Goal: Task Accomplishment & Management: Manage account settings

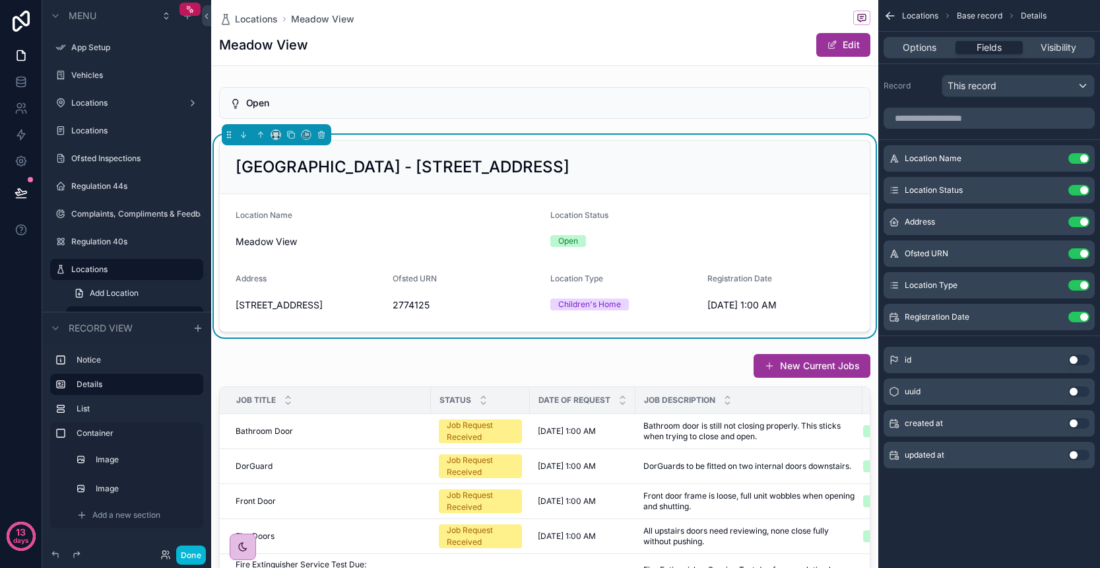
click at [634, 63] on div "Locations Meadow View Meadow View Edit" at bounding box center [545, 32] width 652 height 65
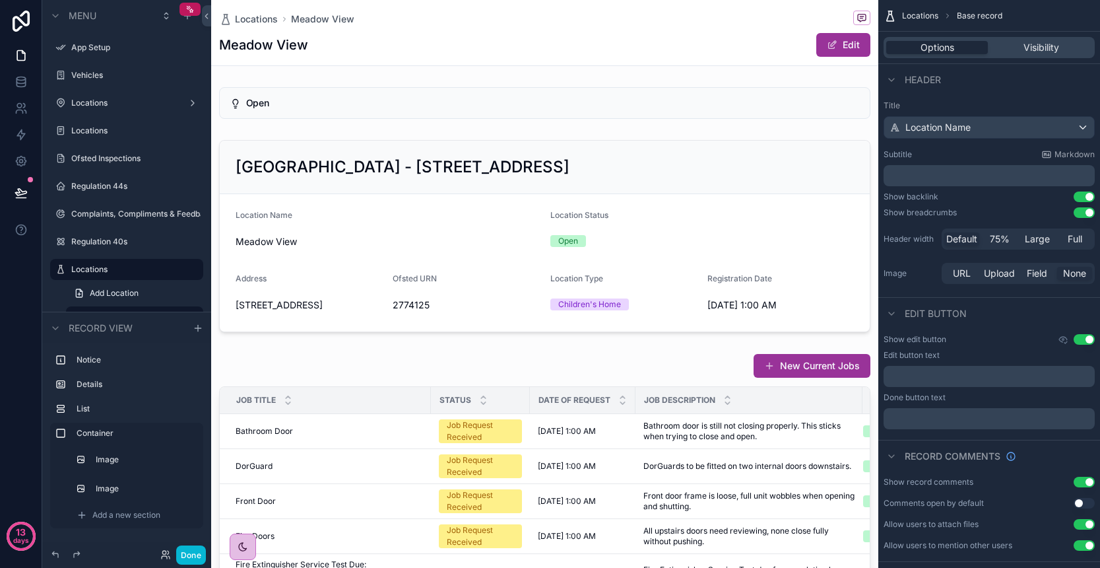
scroll to position [1, 0]
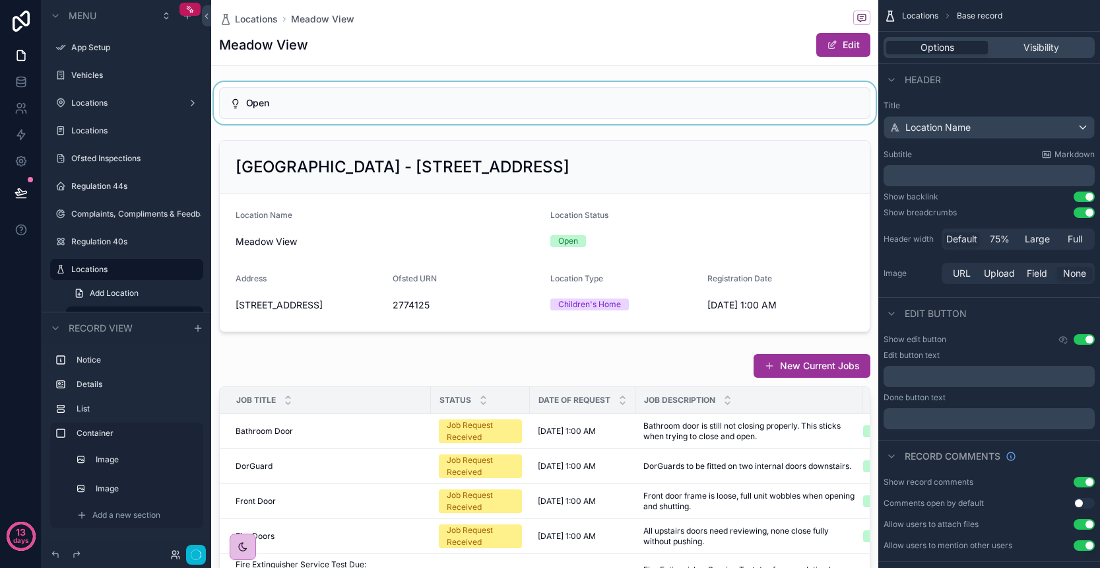
scroll to position [0, 0]
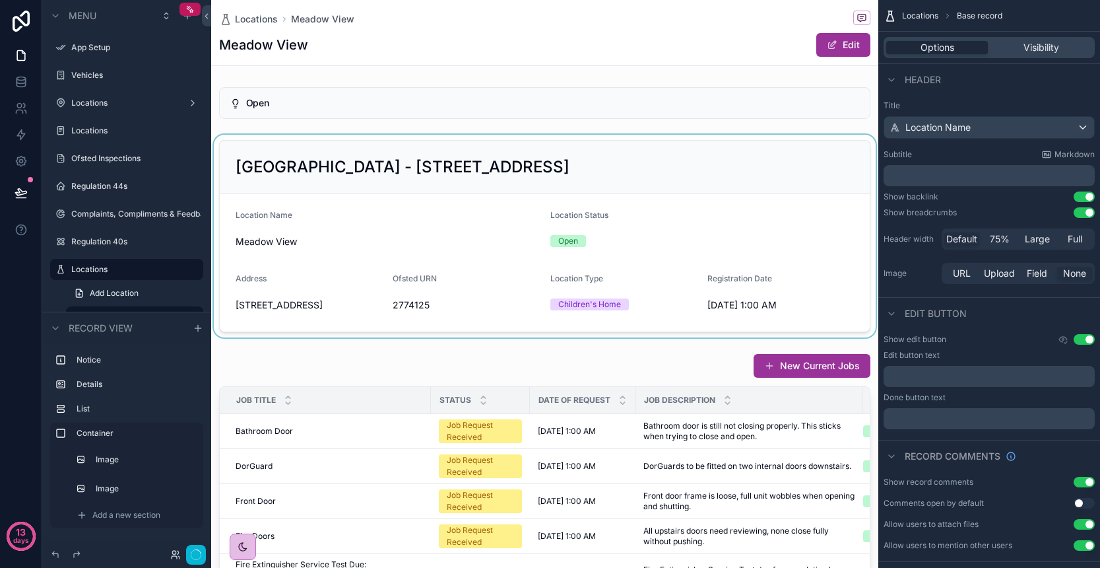
click at [613, 147] on div "scrollable content" at bounding box center [544, 236] width 667 height 203
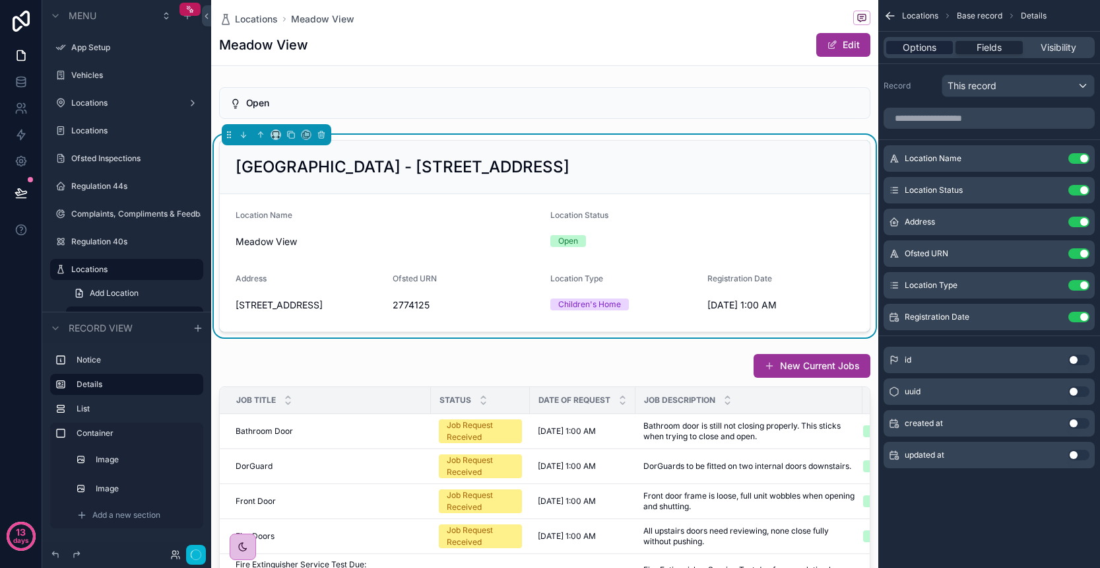
click at [910, 51] on span "Options" at bounding box center [920, 47] width 34 height 13
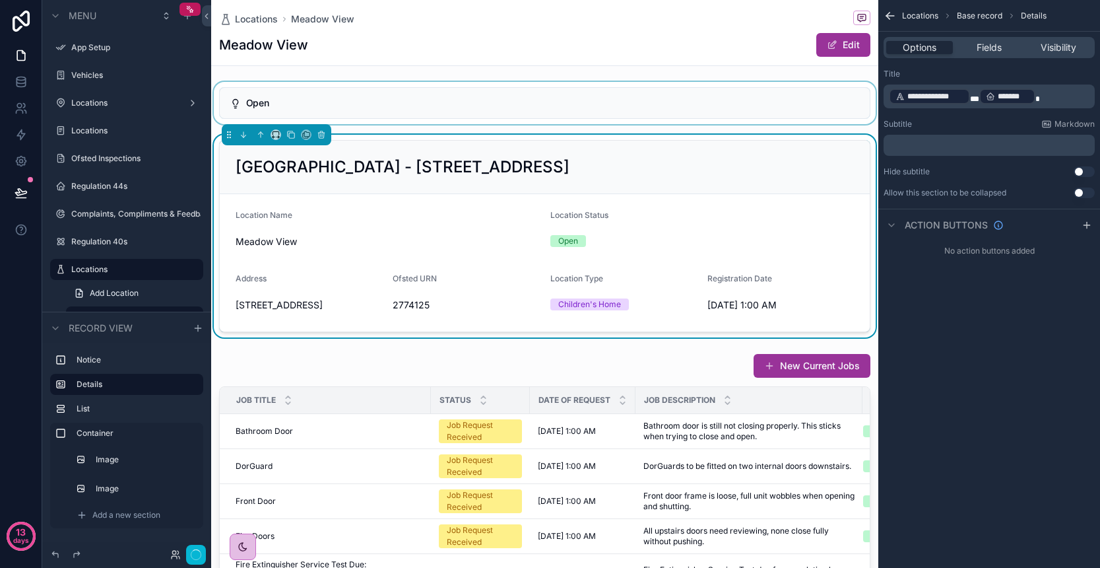
click at [505, 123] on div "scrollable content" at bounding box center [544, 103] width 667 height 42
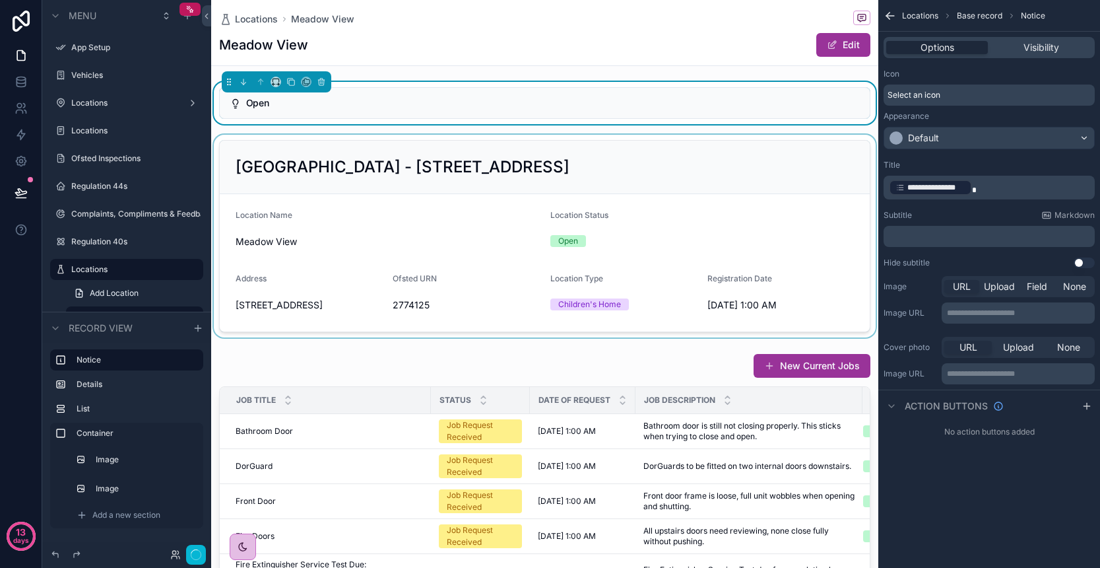
click at [444, 62] on div "Locations Meadow View Meadow View Edit" at bounding box center [545, 32] width 652 height 65
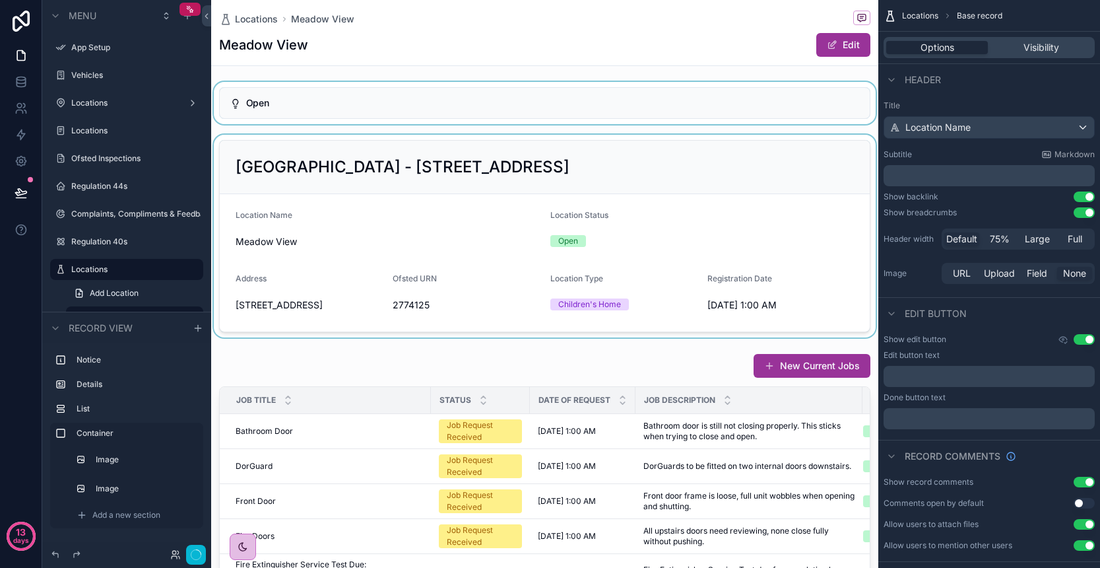
click at [484, 114] on div "scrollable content" at bounding box center [544, 103] width 667 height 42
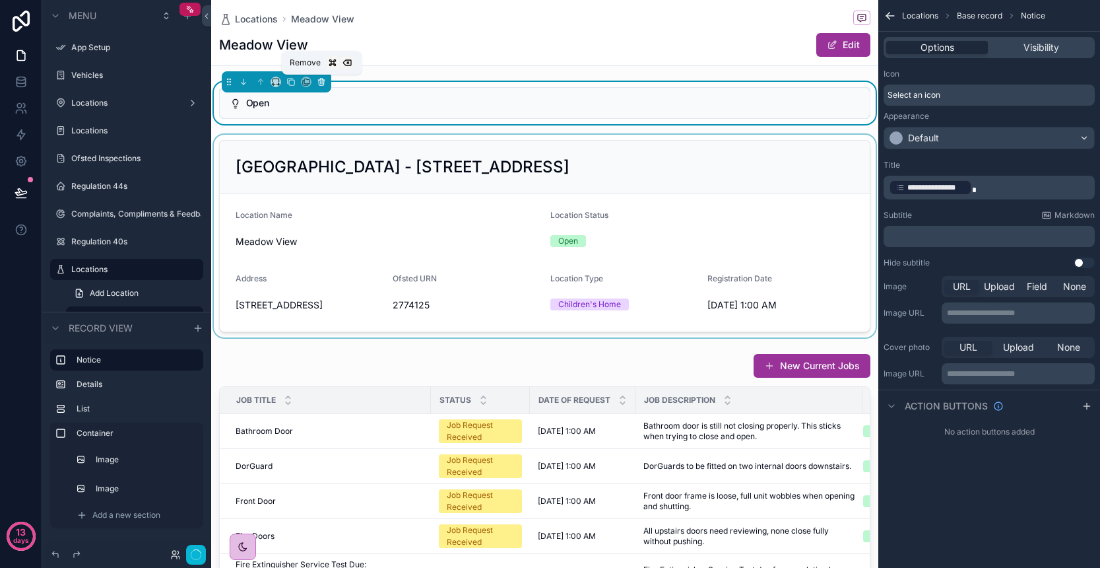
click at [321, 80] on icon "scrollable content" at bounding box center [321, 80] width 6 height 0
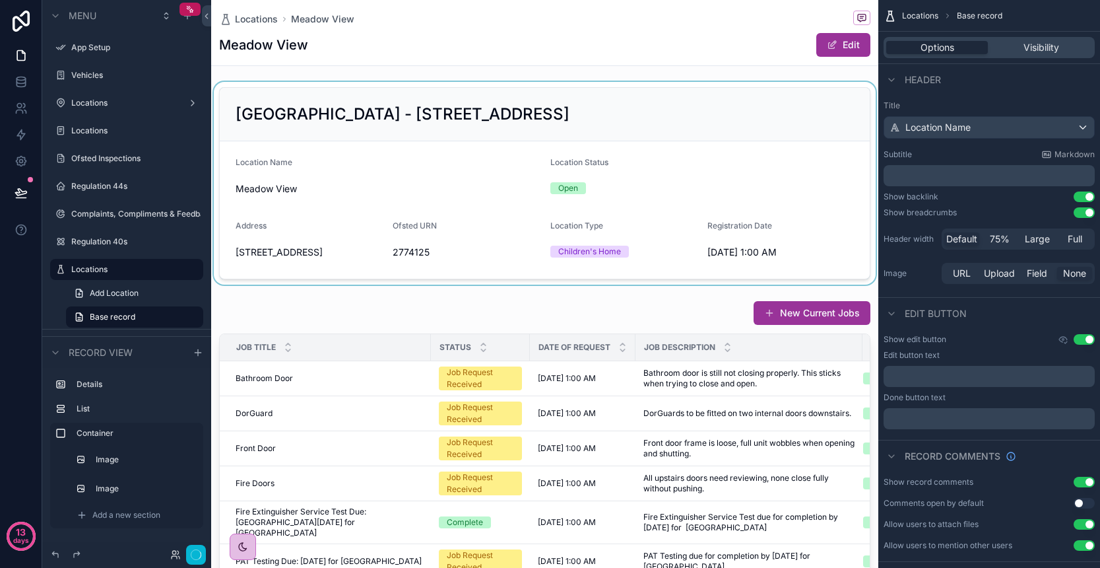
click at [384, 126] on div "scrollable content" at bounding box center [544, 183] width 667 height 203
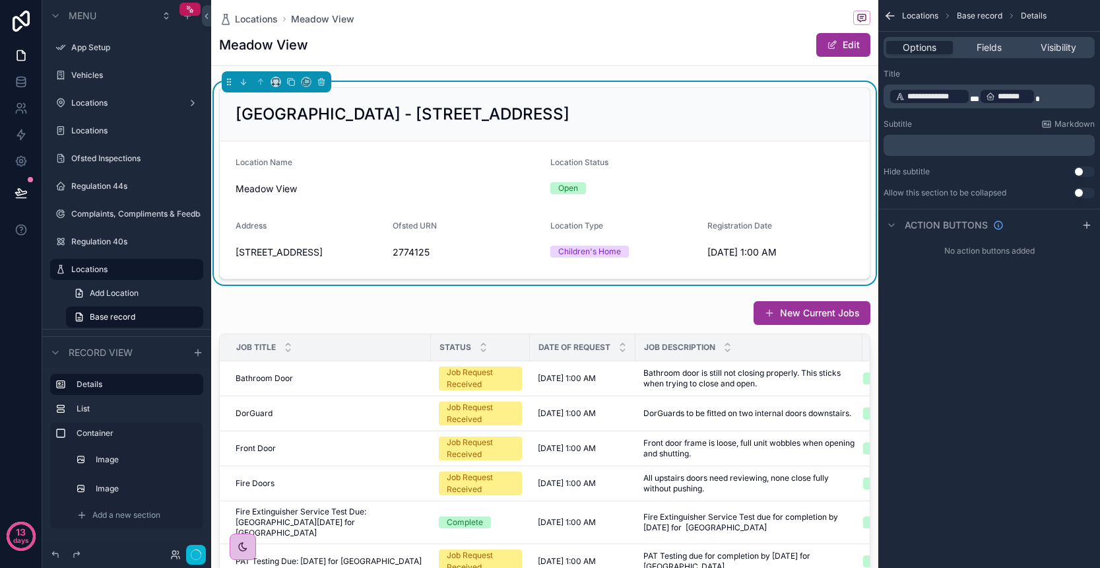
drag, startPoint x: 1005, startPoint y: 96, endPoint x: 966, endPoint y: 147, distance: 63.6
click at [966, 147] on div "**********" at bounding box center [990, 133] width 222 height 140
click at [1039, 95] on p "**********" at bounding box center [990, 96] width 203 height 18
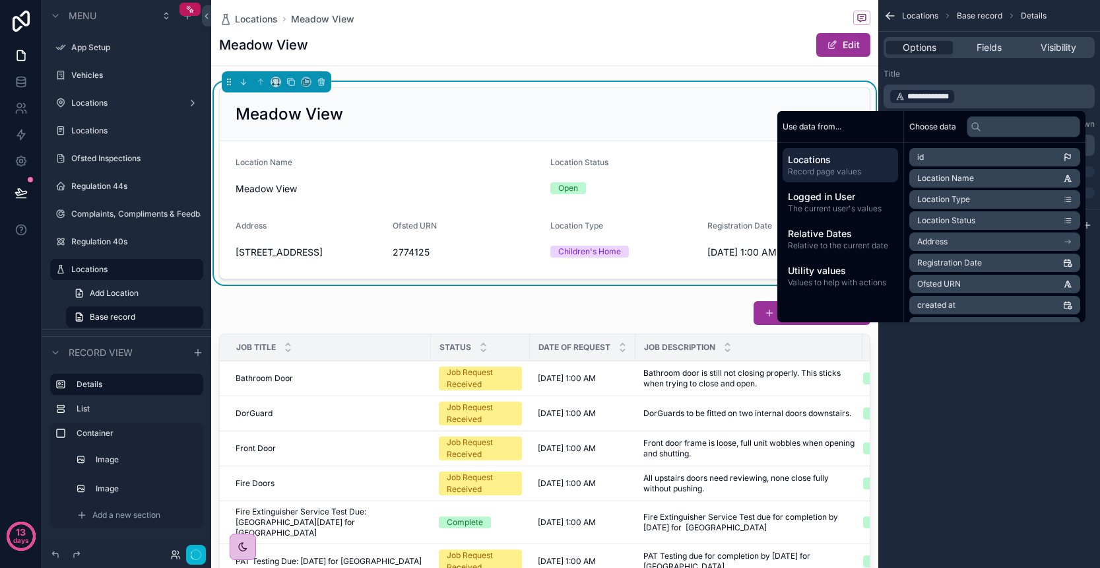
click at [1022, 74] on div "Title" at bounding box center [989, 74] width 211 height 11
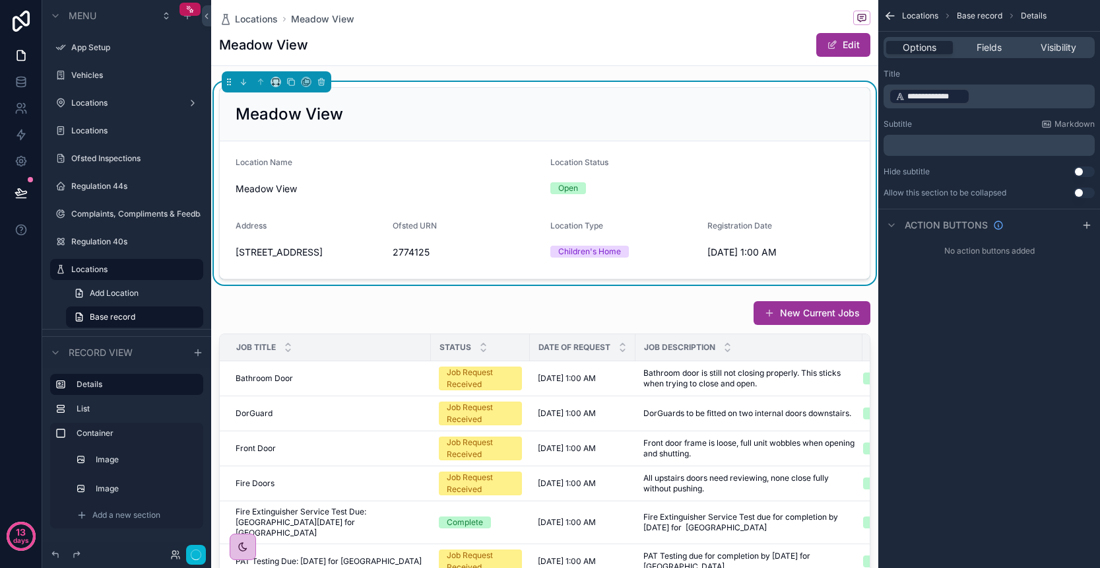
click at [939, 145] on p "﻿" at bounding box center [990, 145] width 203 height 11
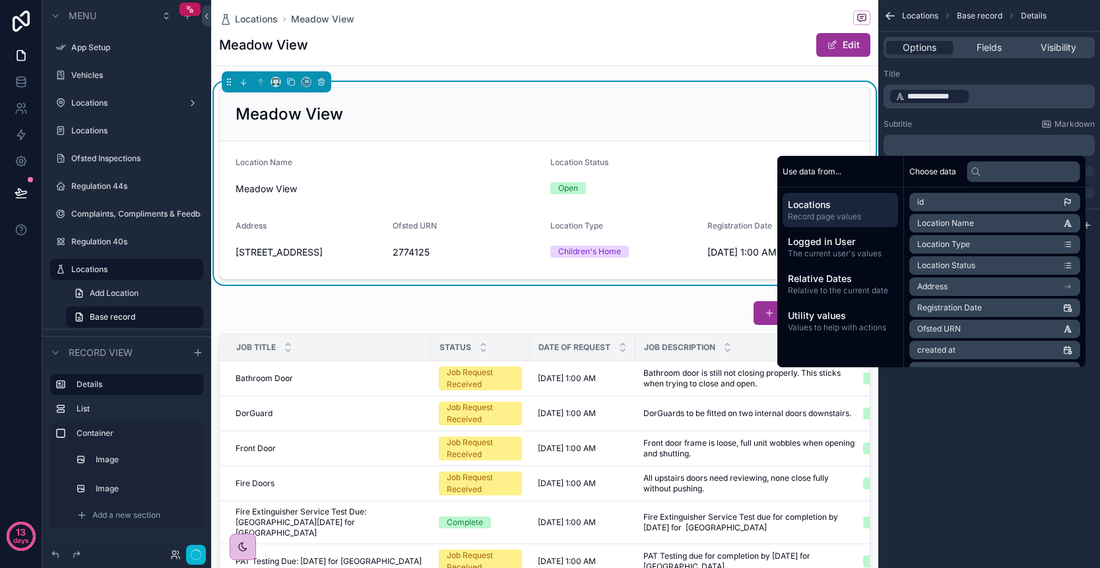
click at [964, 287] on li "Address" at bounding box center [995, 286] width 171 height 18
click at [942, 224] on li "Address" at bounding box center [995, 226] width 171 height 18
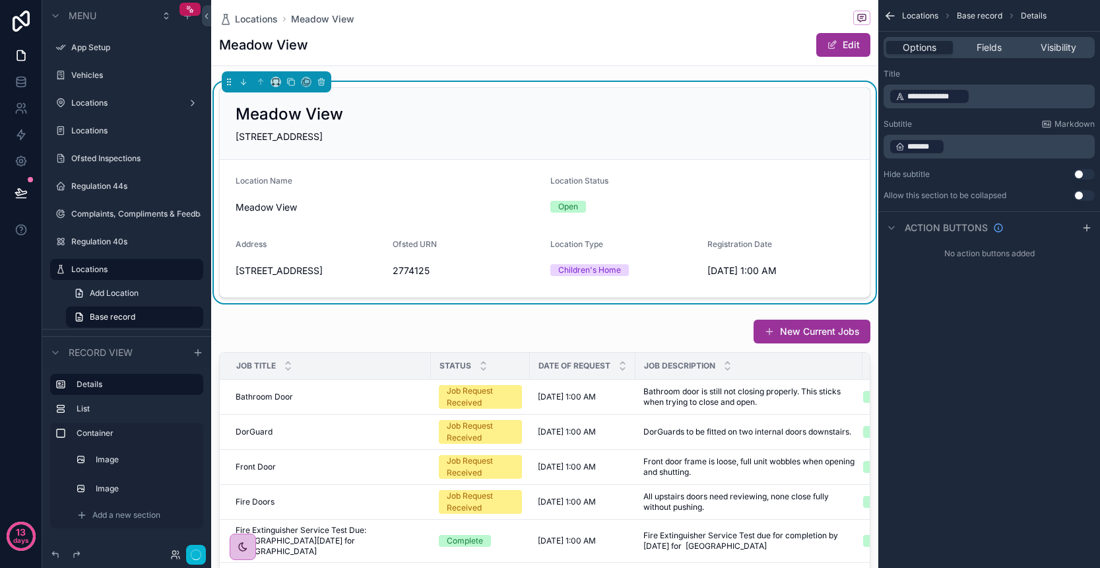
click at [1017, 419] on div "**********" at bounding box center [990, 284] width 222 height 568
click at [638, 254] on div "Location Type" at bounding box center [624, 247] width 147 height 16
click at [992, 55] on div "Options Fields Visibility" at bounding box center [989, 47] width 211 height 21
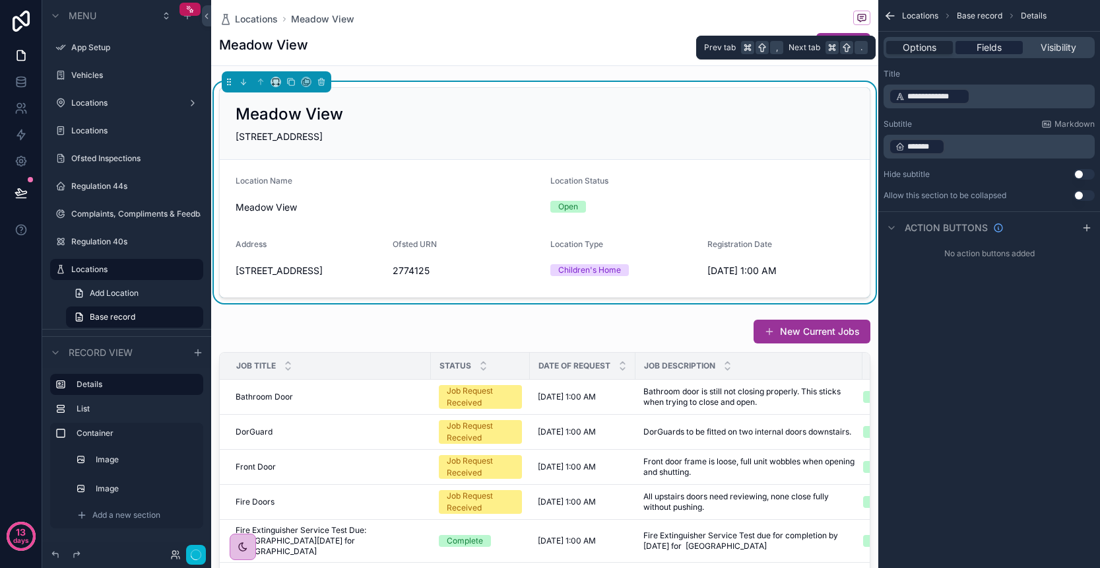
click at [992, 51] on span "Fields" at bounding box center [989, 47] width 25 height 13
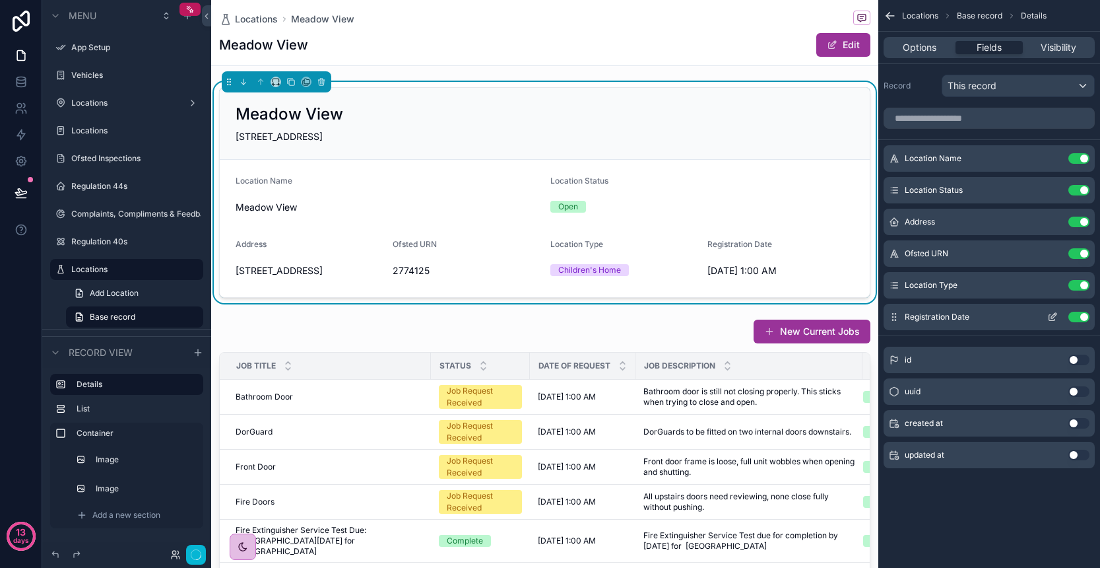
click at [1052, 317] on icon "scrollable content" at bounding box center [1054, 315] width 5 height 5
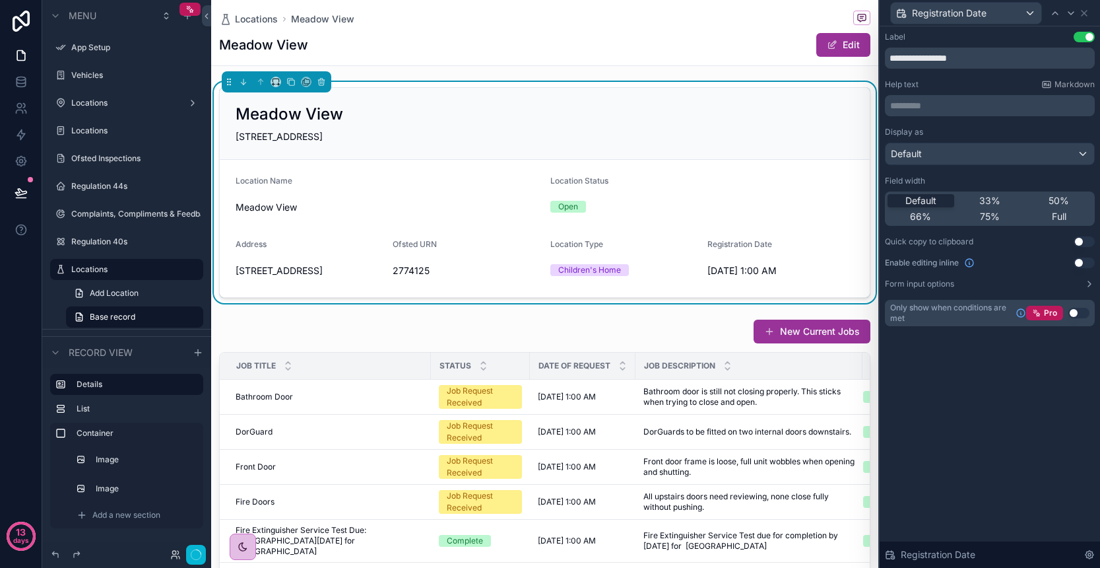
click at [1008, 156] on div "Default" at bounding box center [990, 153] width 209 height 21
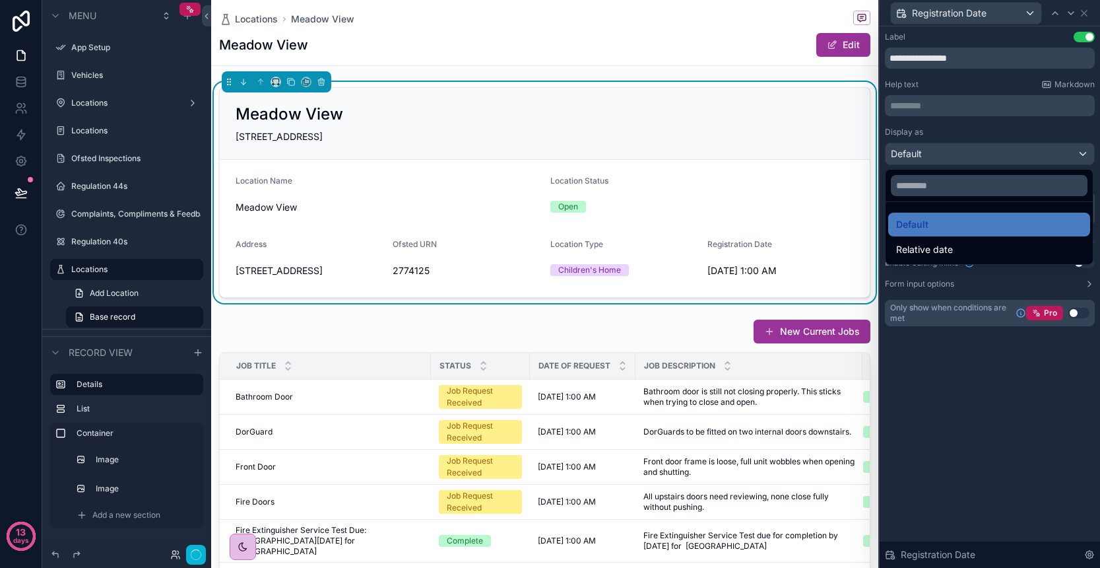
click at [997, 140] on div at bounding box center [990, 284] width 220 height 568
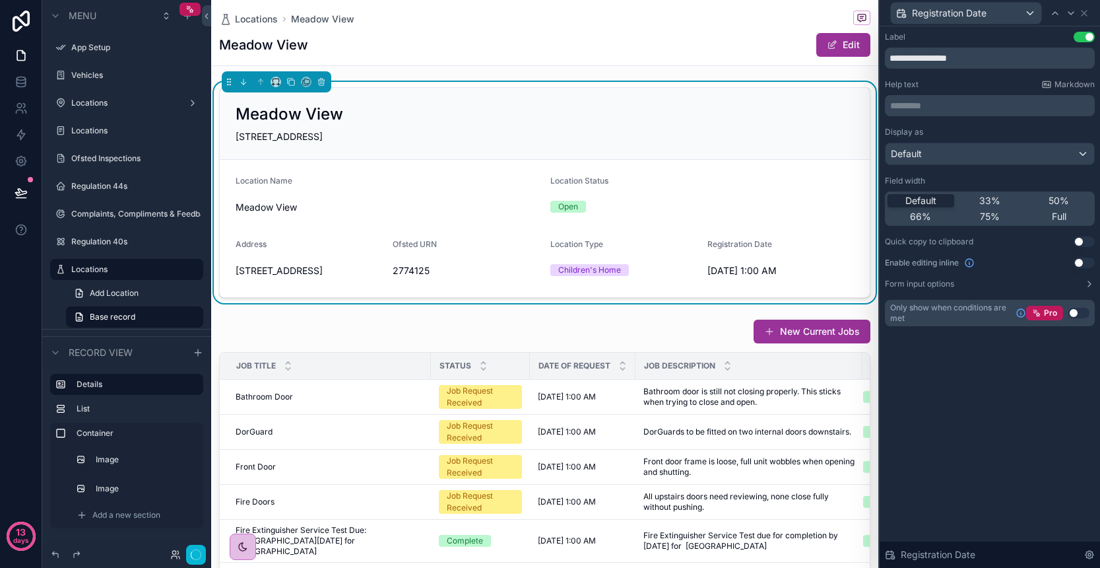
scroll to position [0, 1]
click at [978, 129] on div "Display as" at bounding box center [990, 132] width 210 height 11
click at [1082, 12] on icon at bounding box center [1084, 13] width 11 height 11
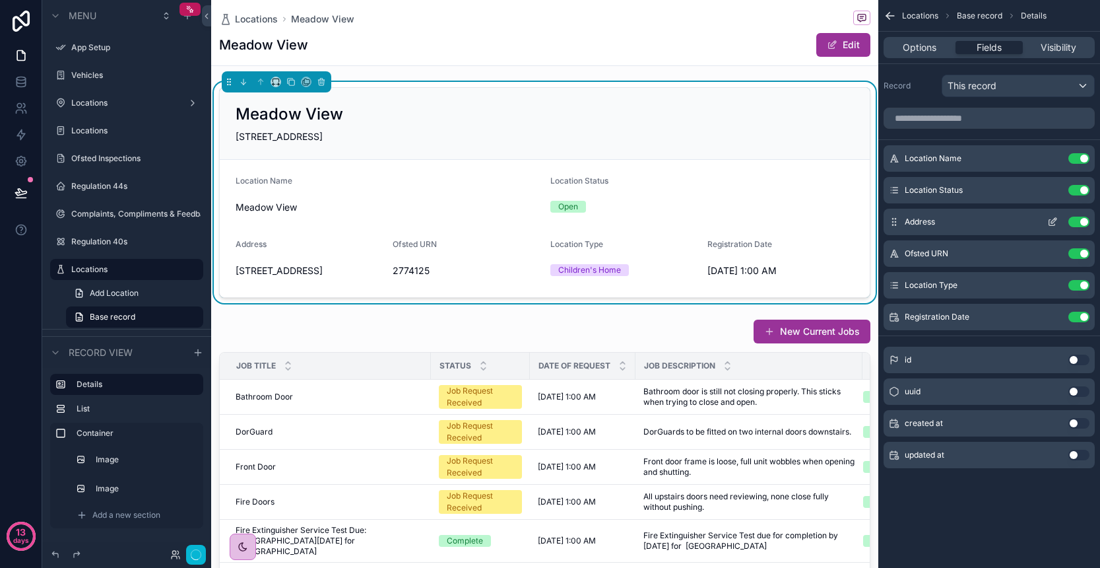
click at [1077, 220] on button "Use setting" at bounding box center [1079, 222] width 21 height 11
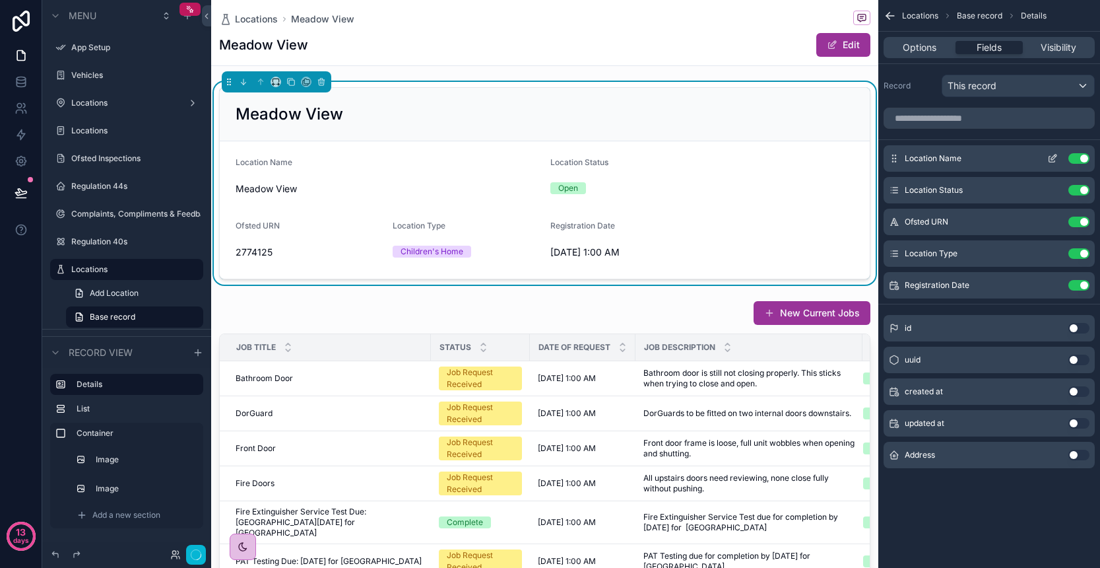
click at [1081, 157] on button "Use setting" at bounding box center [1079, 158] width 21 height 11
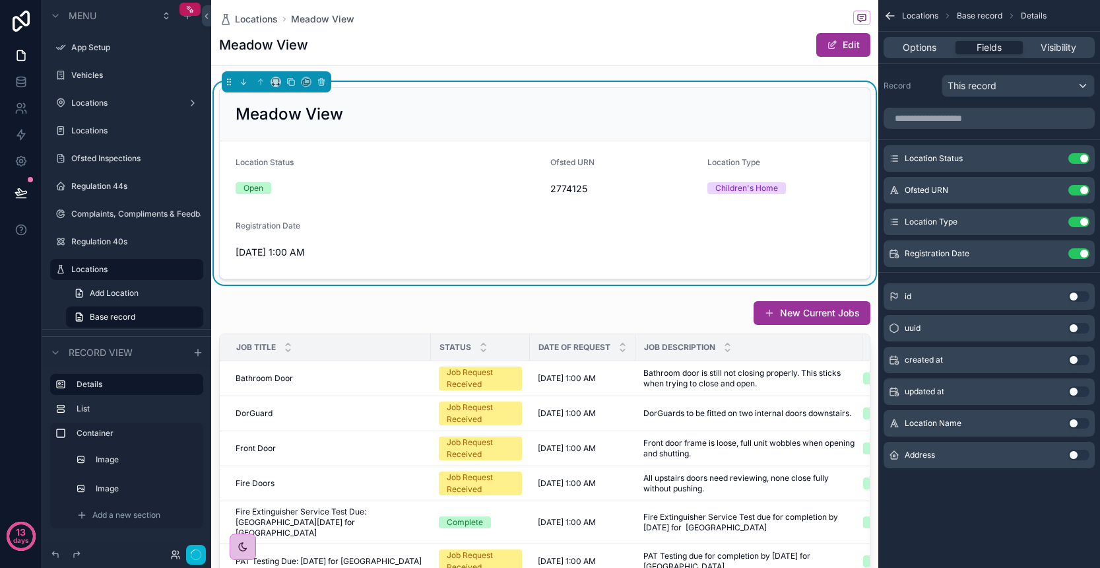
click at [729, 120] on div "Meadow View" at bounding box center [545, 114] width 619 height 21
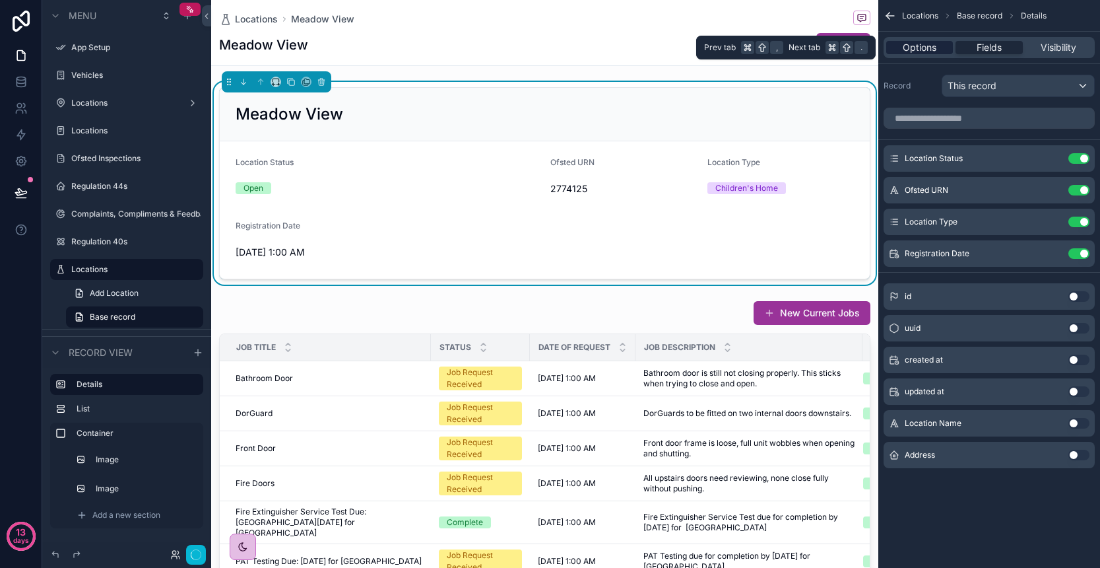
click at [929, 52] on span "Options" at bounding box center [920, 47] width 34 height 13
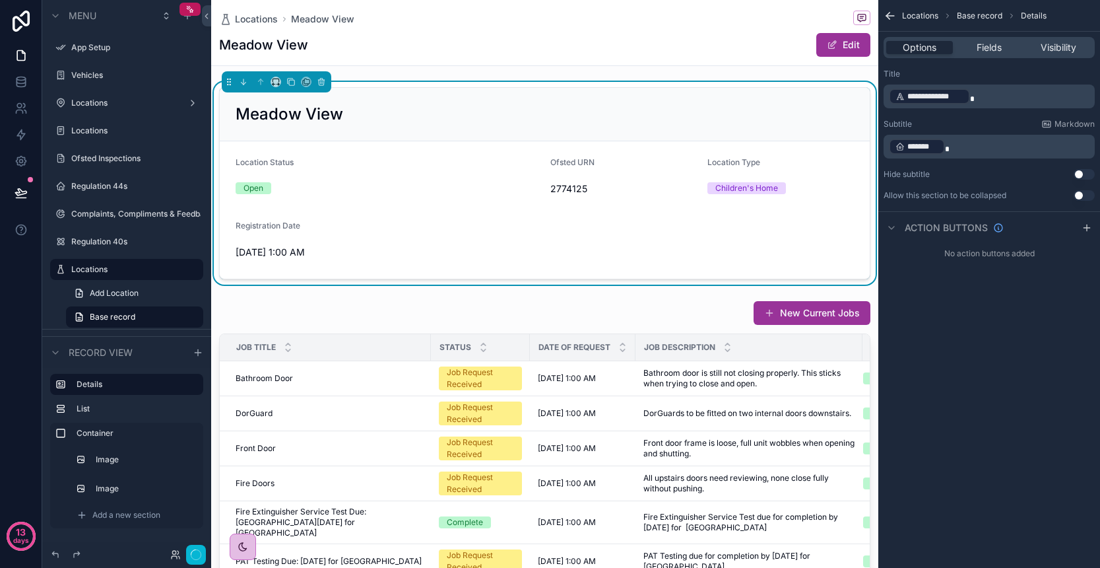
click at [968, 148] on p "﻿ ******* ﻿" at bounding box center [990, 146] width 203 height 18
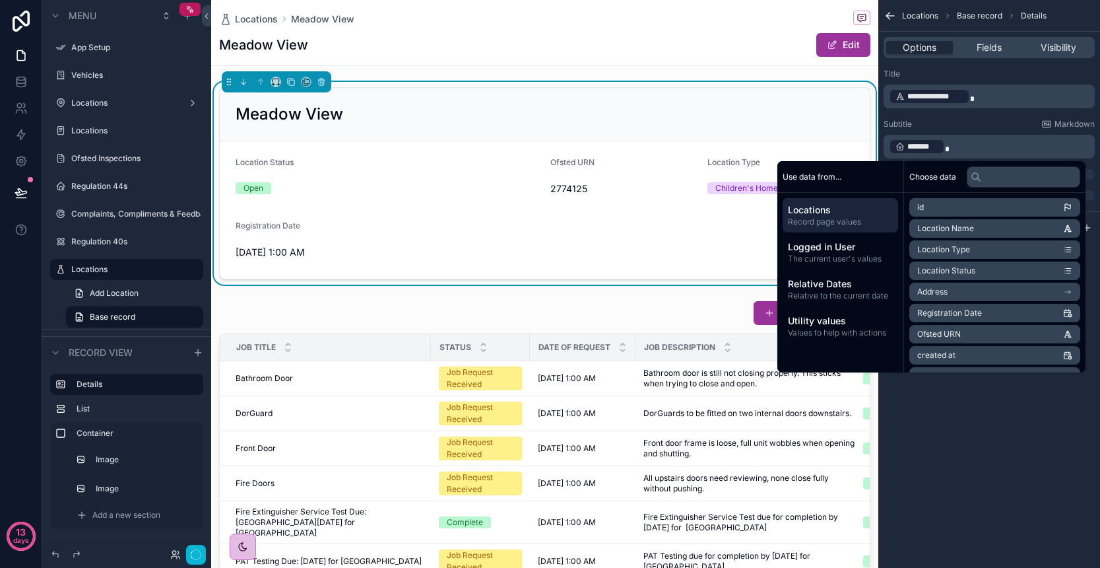
click at [964, 294] on li "Address" at bounding box center [995, 292] width 171 height 18
click at [961, 210] on div "Address" at bounding box center [995, 207] width 171 height 18
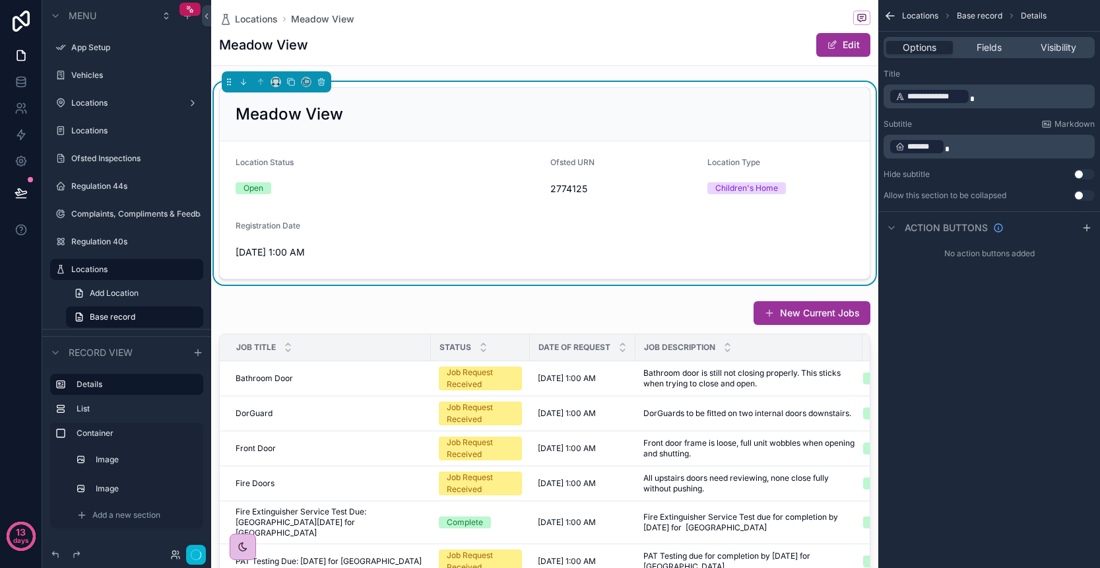
click at [962, 154] on p "﻿ ******* ﻿" at bounding box center [990, 146] width 203 height 18
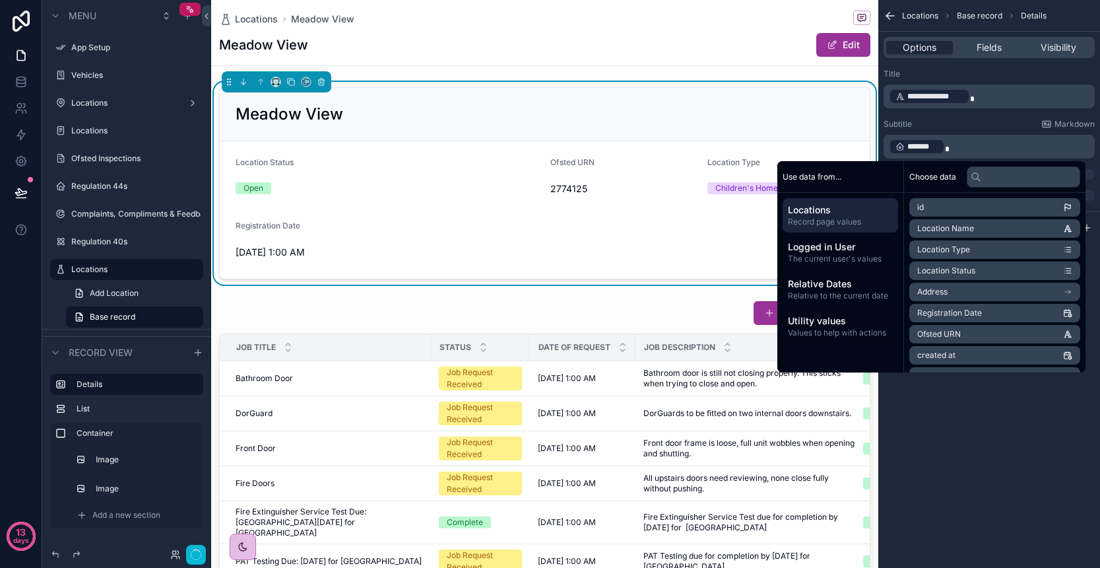
click at [970, 292] on li "Address" at bounding box center [995, 292] width 171 height 18
click at [976, 131] on div "Subtitle Markdown ﻿ ******* ﻿" at bounding box center [989, 139] width 211 height 40
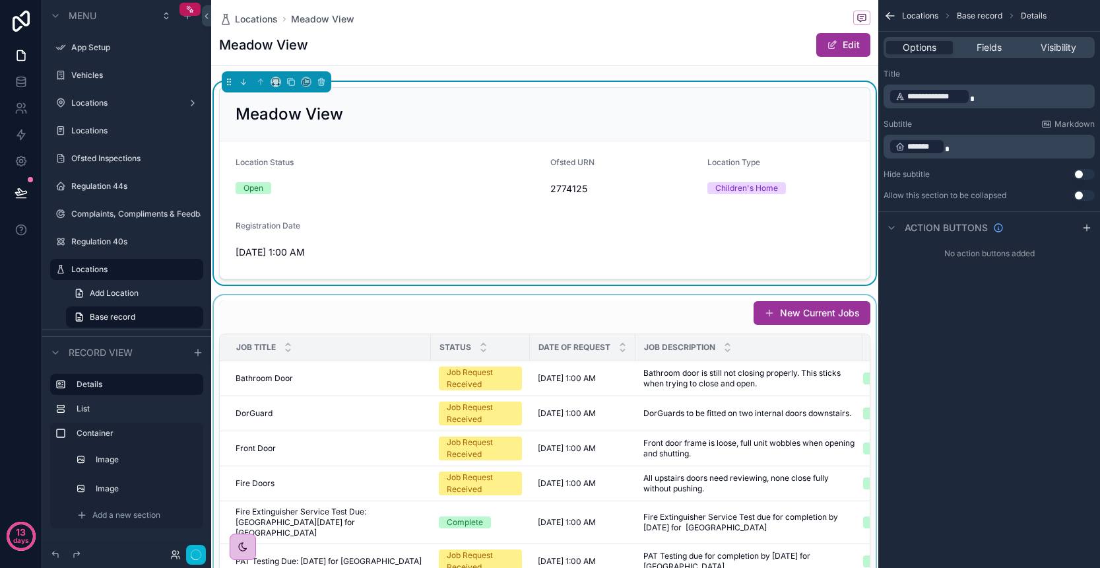
click at [594, 323] on div "scrollable content" at bounding box center [544, 527] width 667 height 465
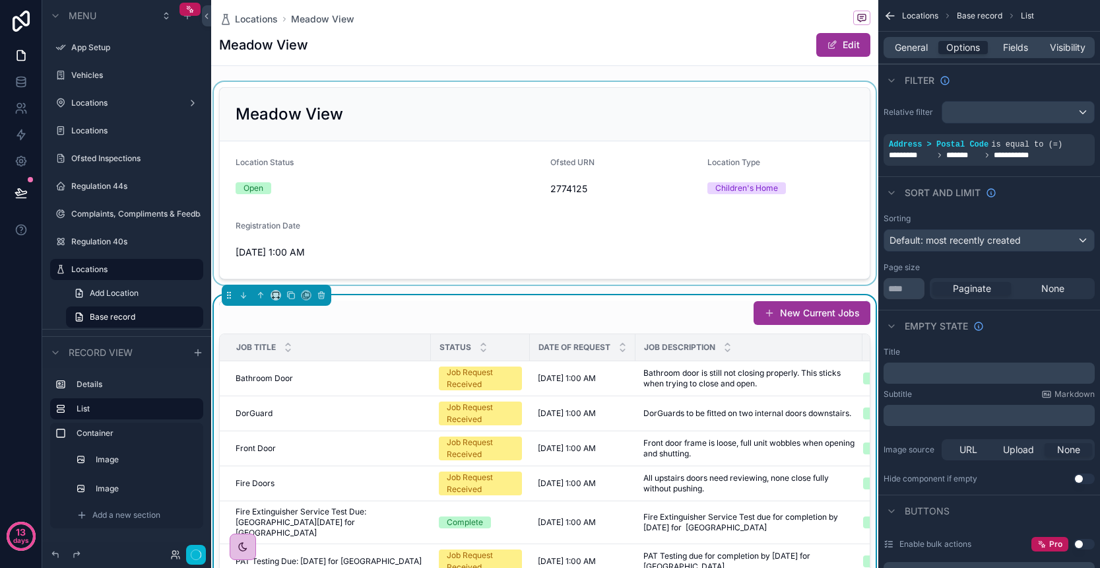
click at [535, 238] on div "scrollable content" at bounding box center [544, 183] width 667 height 203
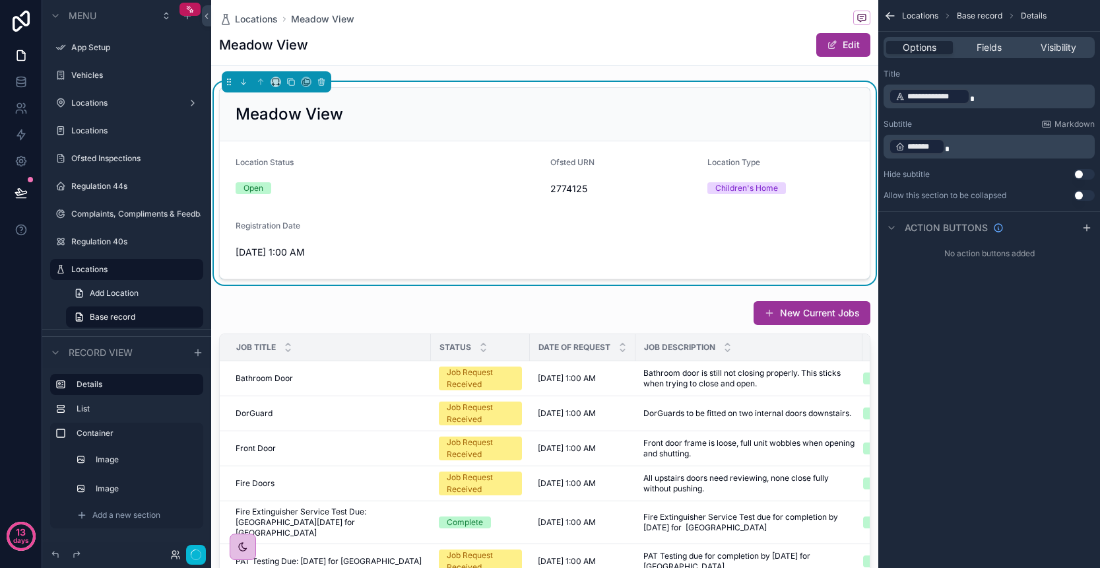
click at [959, 151] on p "﻿ ******* ﻿" at bounding box center [990, 146] width 203 height 18
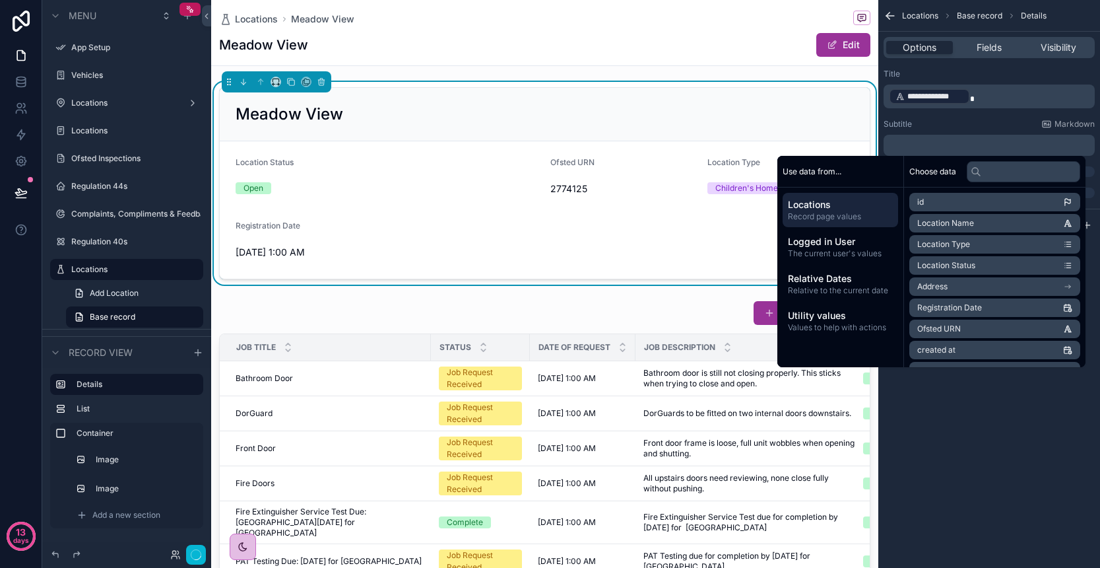
click at [953, 304] on span "Registration Date" at bounding box center [950, 307] width 65 height 11
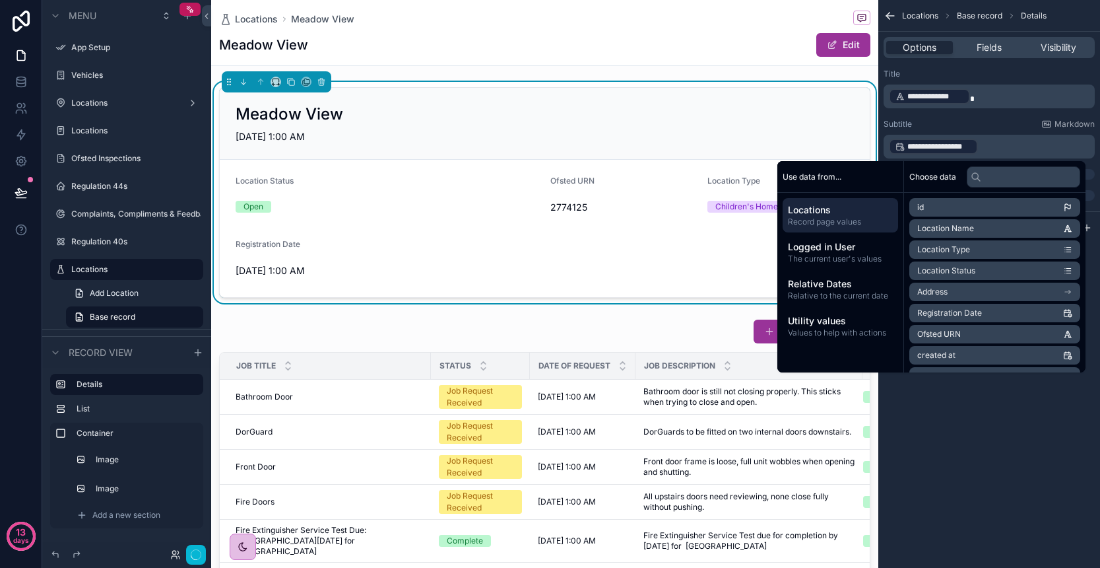
click at [947, 295] on li "Address" at bounding box center [995, 292] width 171 height 18
click at [943, 232] on li "Address" at bounding box center [995, 231] width 171 height 18
click at [958, 233] on li "Address" at bounding box center [995, 231] width 171 height 18
click at [1016, 463] on div "**********" at bounding box center [990, 284] width 222 height 568
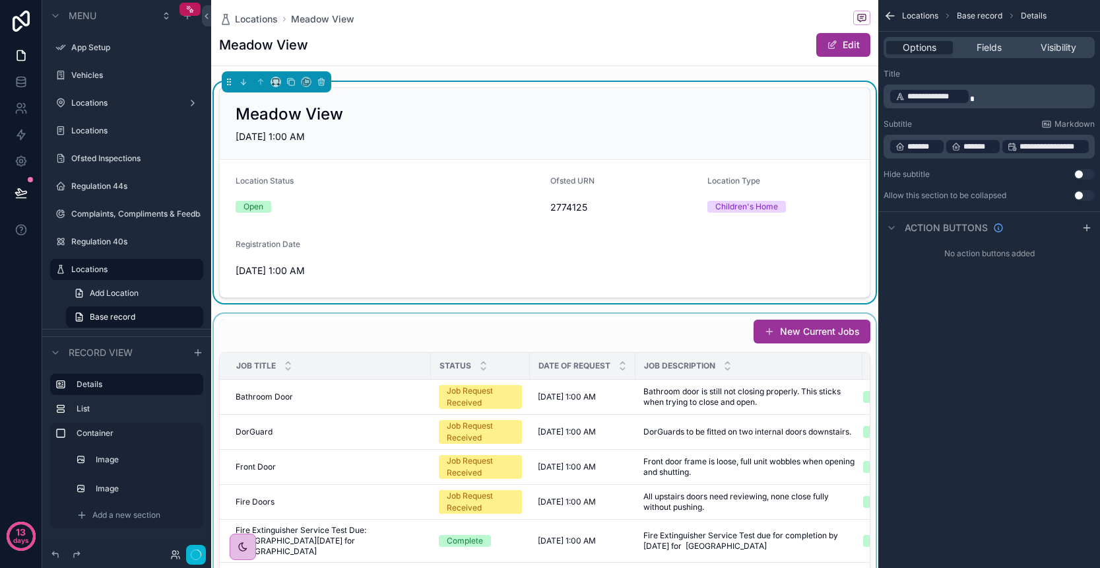
click at [436, 380] on div "scrollable content" at bounding box center [544, 546] width 667 height 465
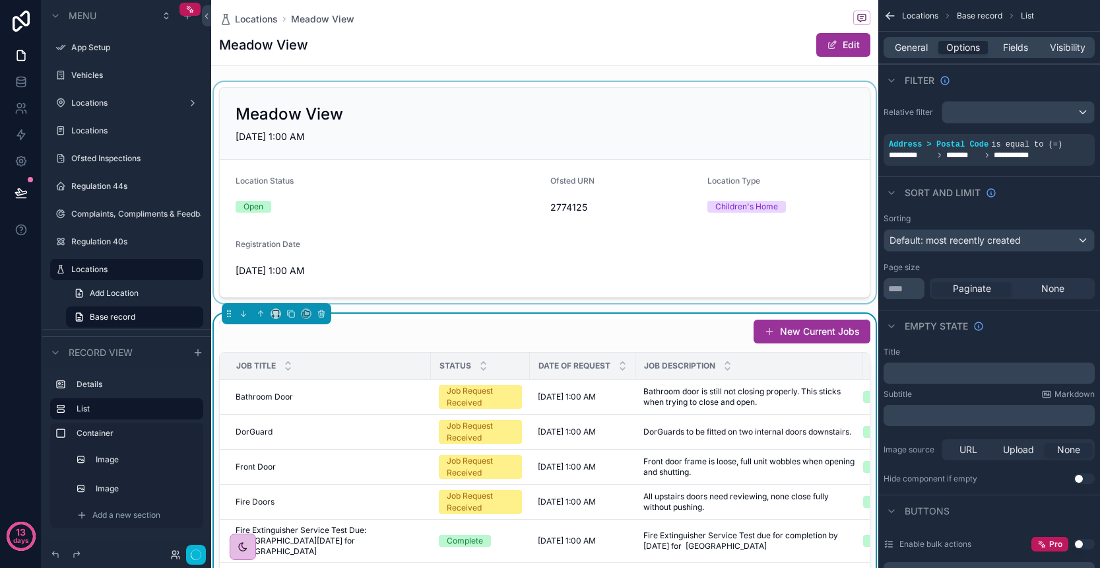
click at [525, 254] on div "scrollable content" at bounding box center [544, 192] width 667 height 221
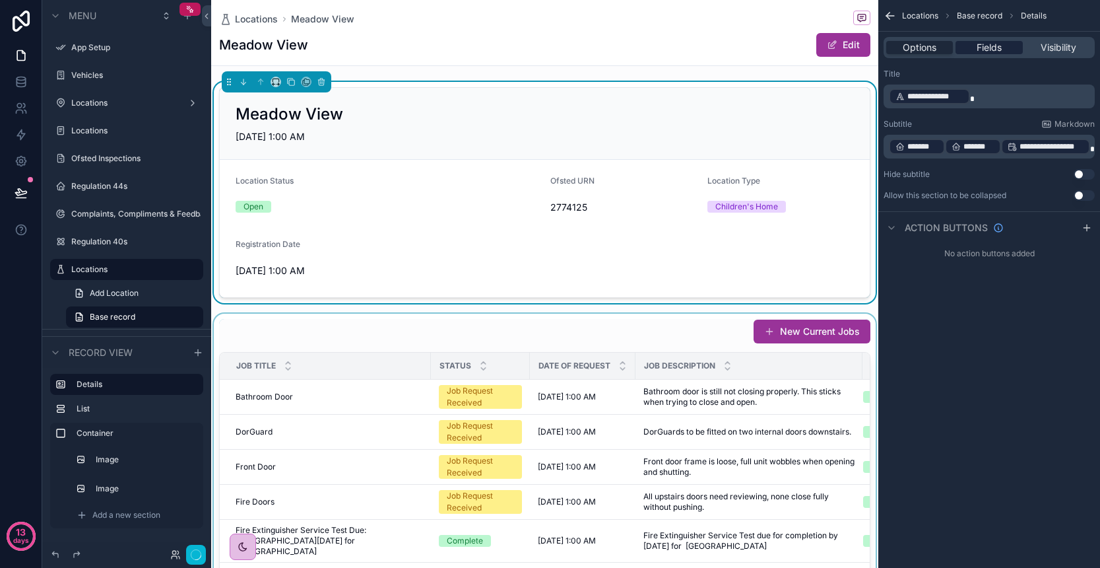
click at [985, 53] on span "Fields" at bounding box center [989, 47] width 25 height 13
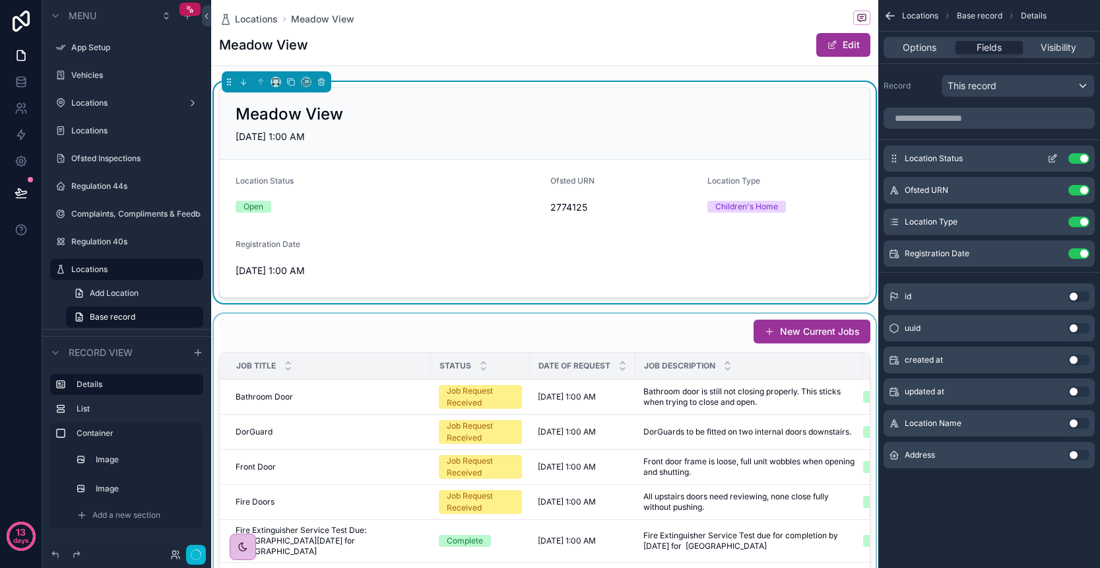
click at [1053, 160] on icon "scrollable content" at bounding box center [1053, 158] width 11 height 11
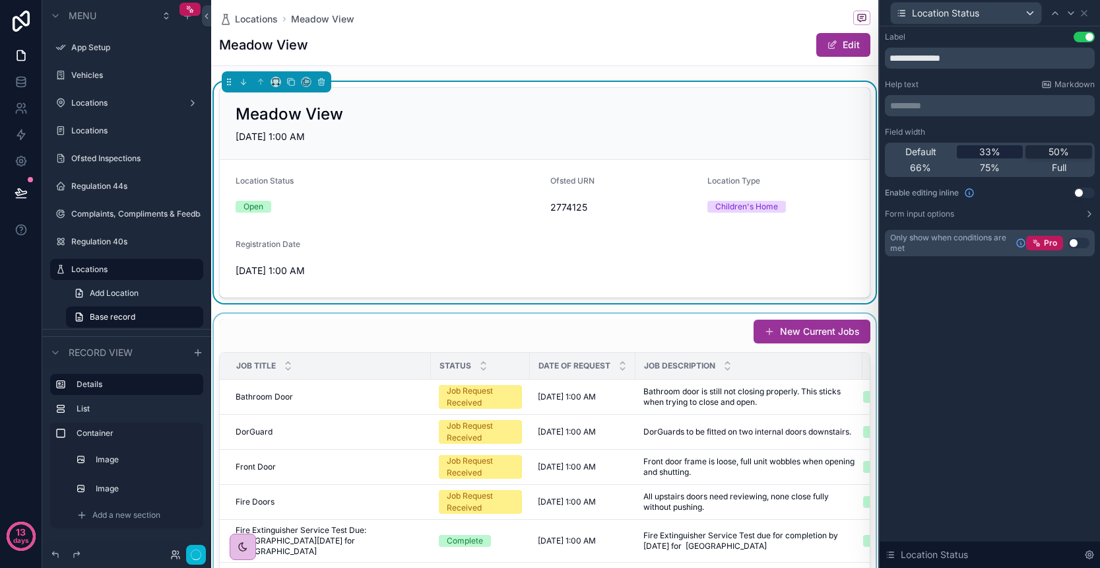
click at [997, 151] on span "33%" at bounding box center [990, 151] width 21 height 13
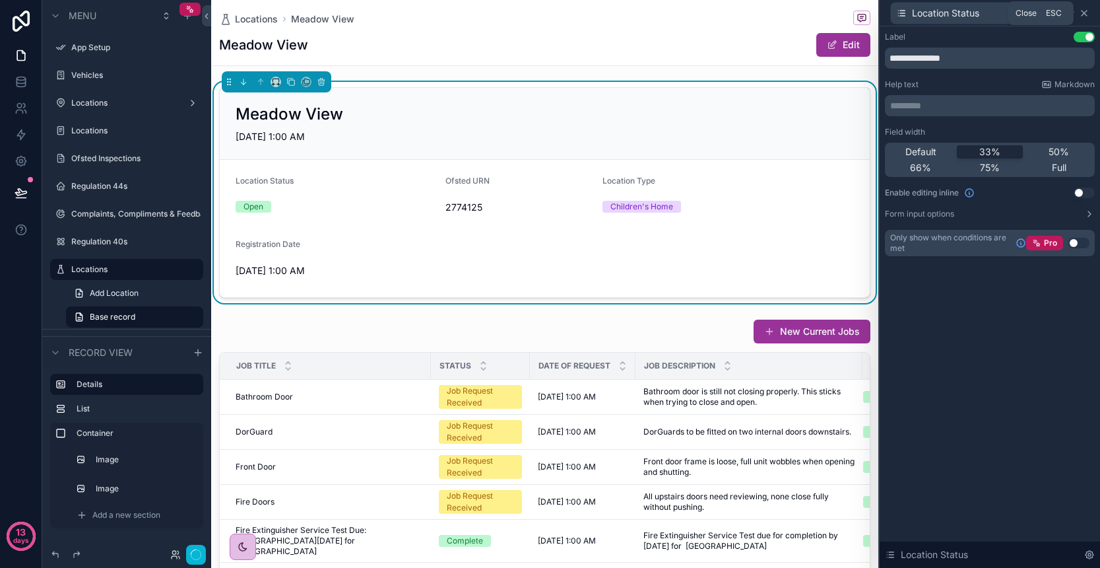
click at [1087, 15] on icon at bounding box center [1084, 13] width 11 height 11
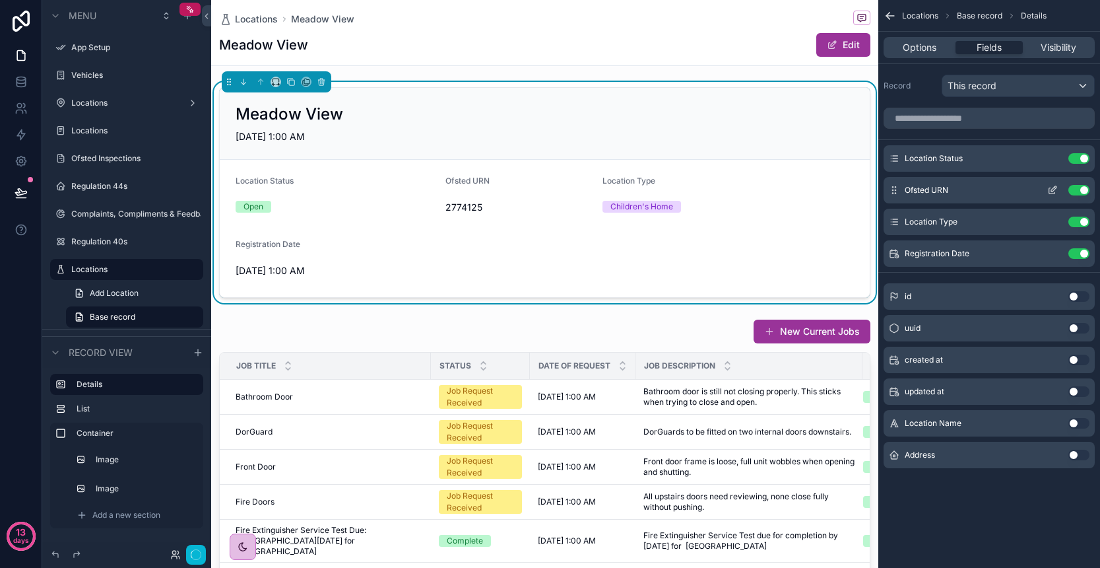
click at [1057, 193] on icon "scrollable content" at bounding box center [1053, 190] width 11 height 11
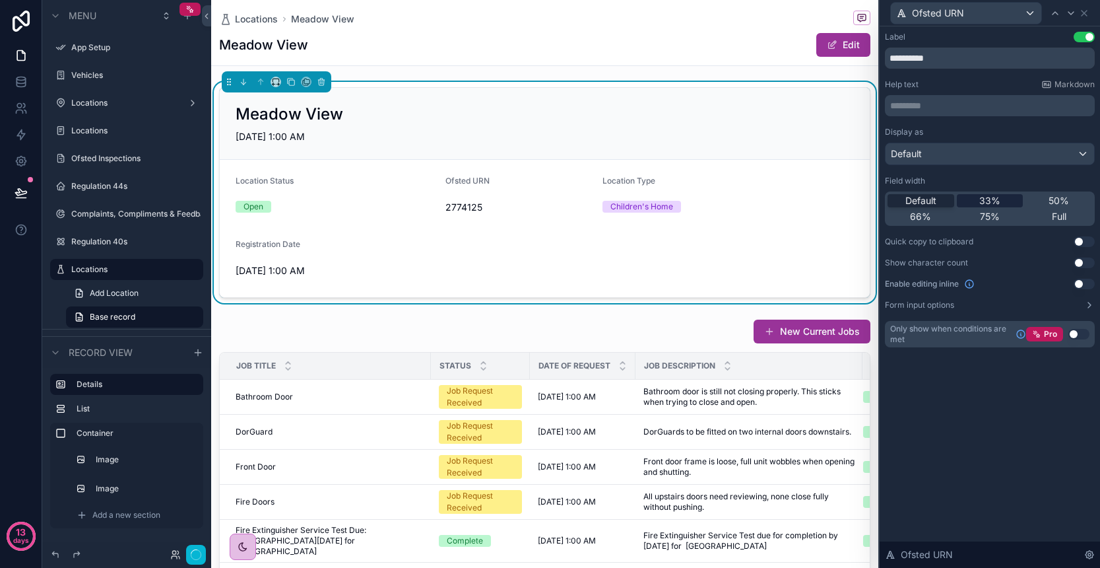
click at [992, 203] on span "33%" at bounding box center [990, 200] width 21 height 13
click at [1085, 9] on icon at bounding box center [1084, 13] width 11 height 11
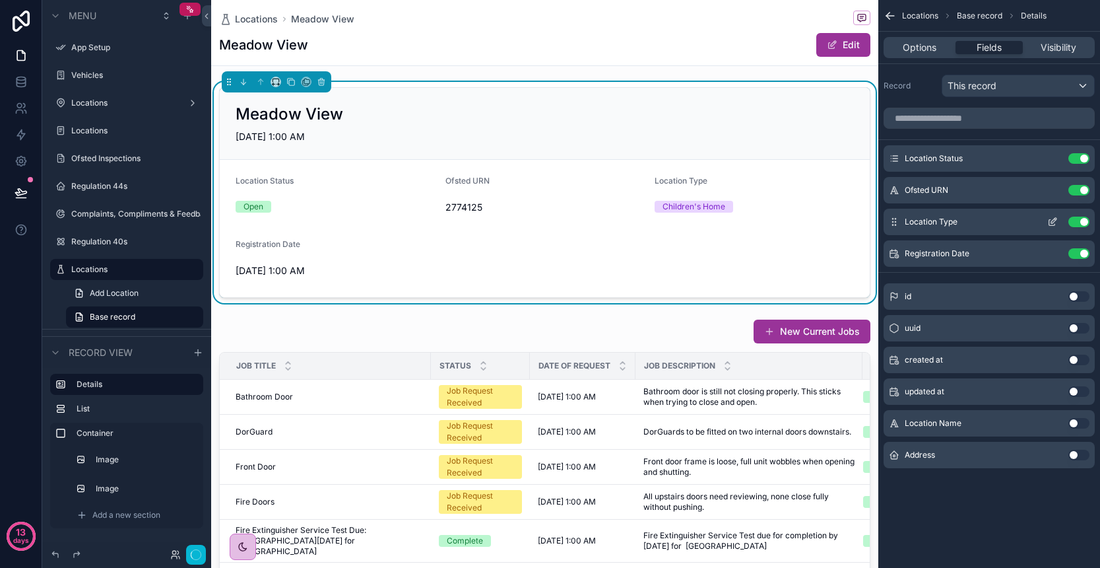
click at [1050, 224] on icon "scrollable content" at bounding box center [1053, 222] width 11 height 11
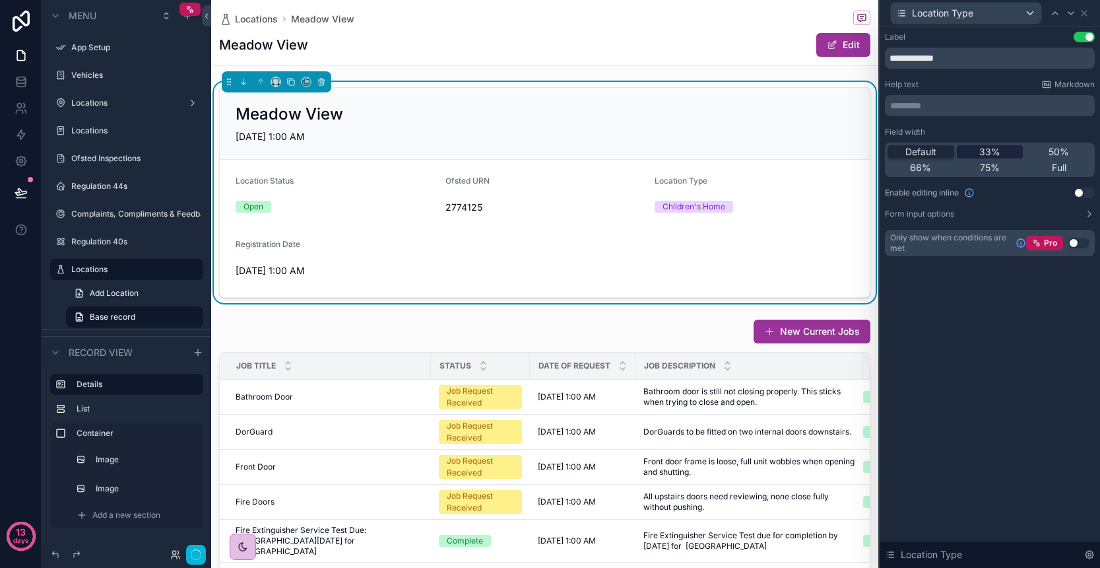
click at [996, 154] on span "33%" at bounding box center [990, 151] width 21 height 13
click at [1090, 15] on div "Location Type" at bounding box center [990, 13] width 210 height 26
click at [1087, 14] on icon at bounding box center [1084, 13] width 11 height 11
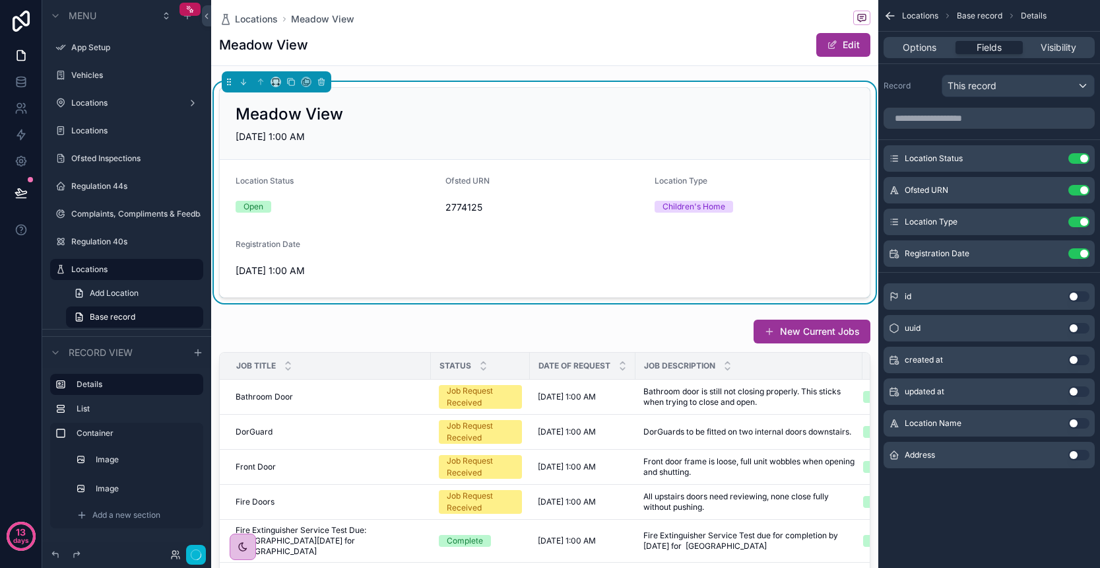
click at [285, 255] on div "Registration Date 6/12/2024 1:00 AM" at bounding box center [309, 260] width 147 height 42
click at [199, 557] on icon "button" at bounding box center [196, 554] width 11 height 11
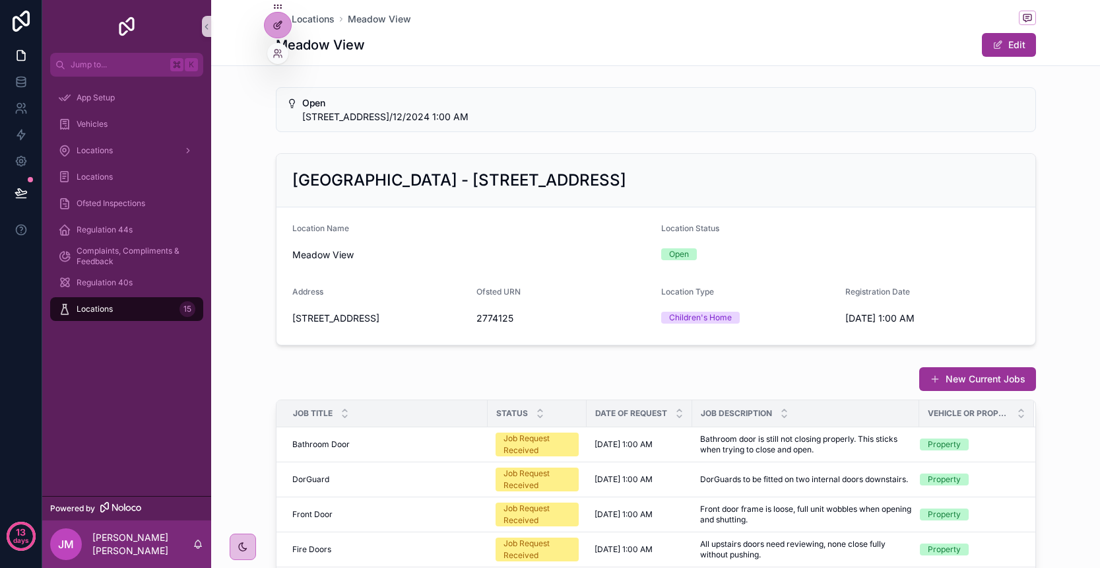
click at [286, 22] on div at bounding box center [278, 25] width 26 height 25
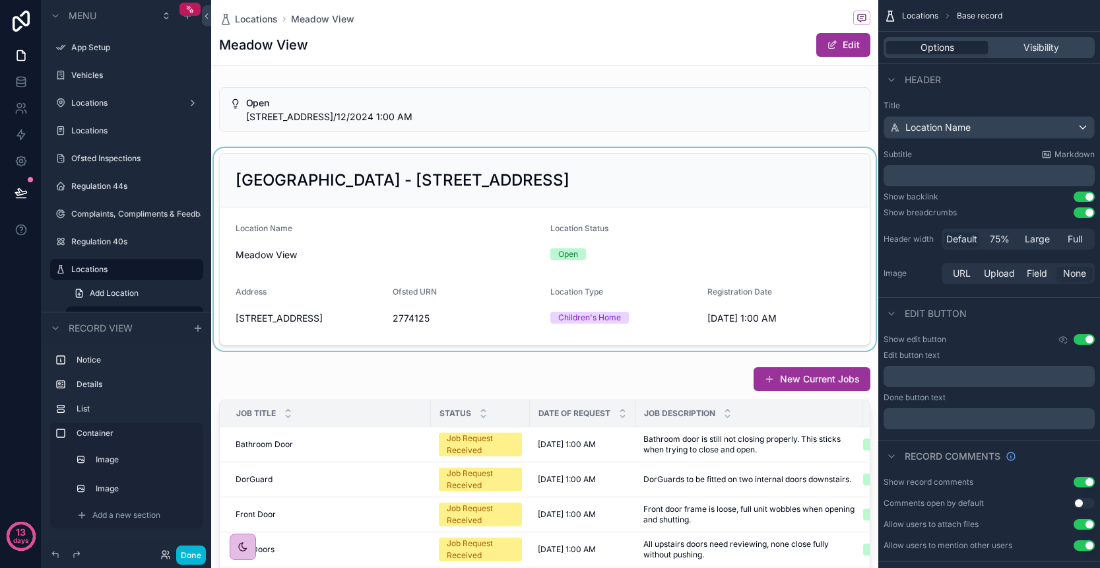
click at [409, 284] on div "scrollable content" at bounding box center [544, 249] width 667 height 203
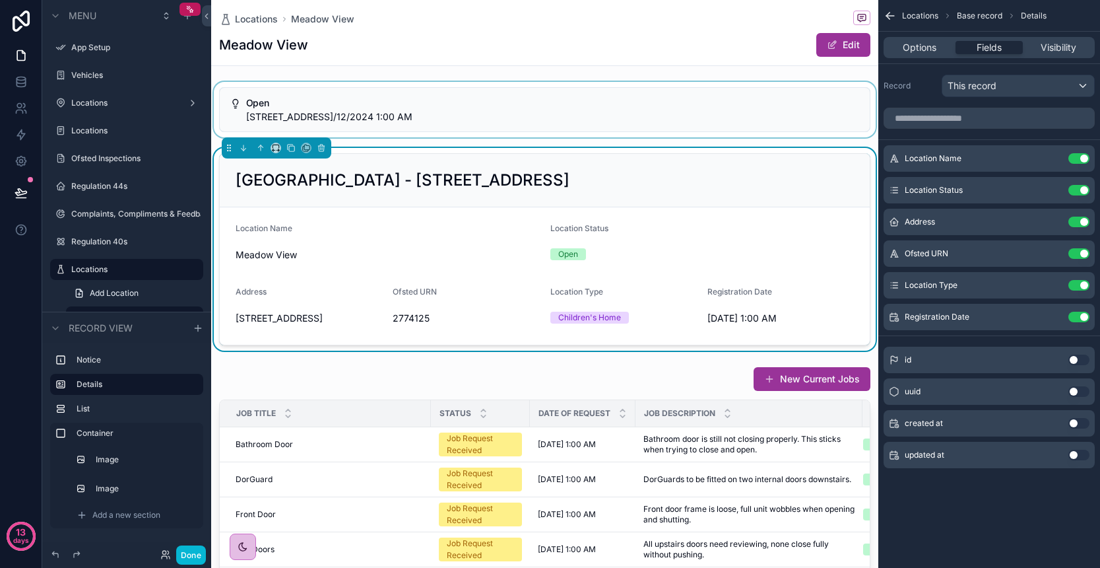
click at [413, 131] on div "scrollable content" at bounding box center [544, 109] width 667 height 55
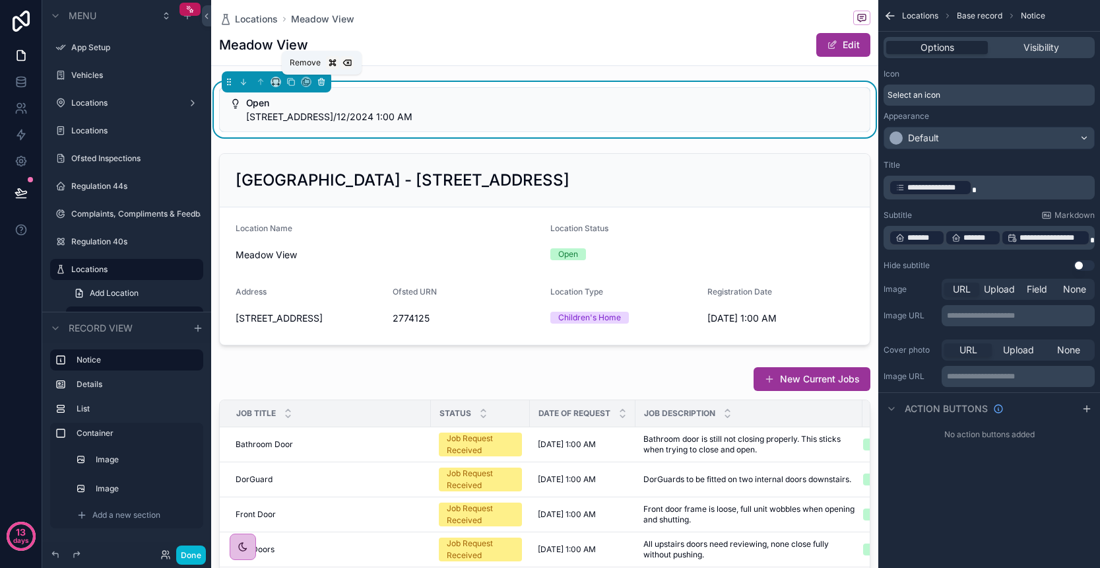
click at [324, 84] on icon "scrollable content" at bounding box center [321, 82] width 5 height 5
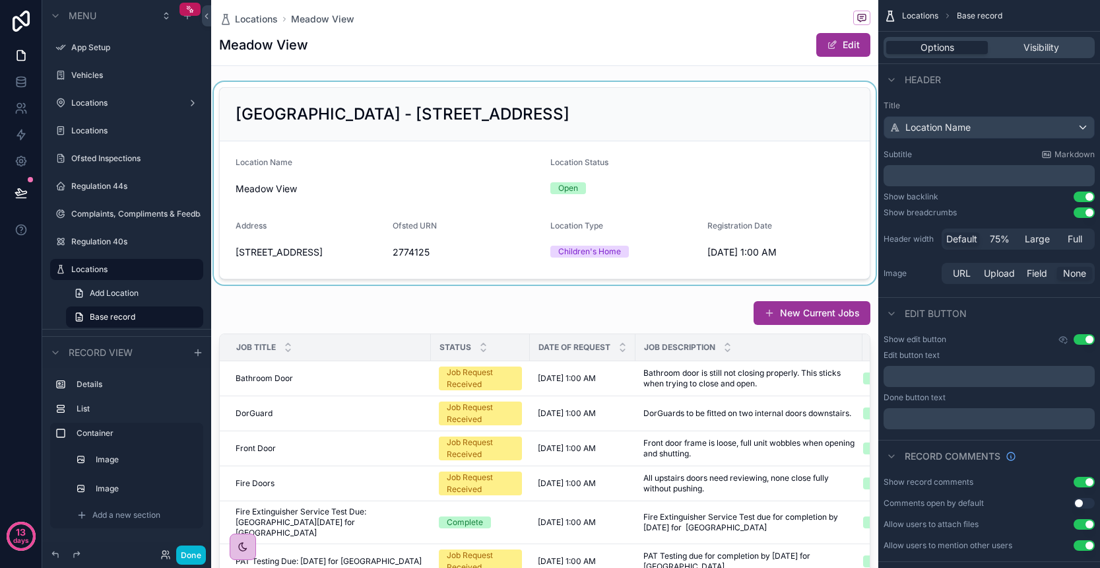
click at [471, 145] on div "scrollable content" at bounding box center [544, 183] width 667 height 203
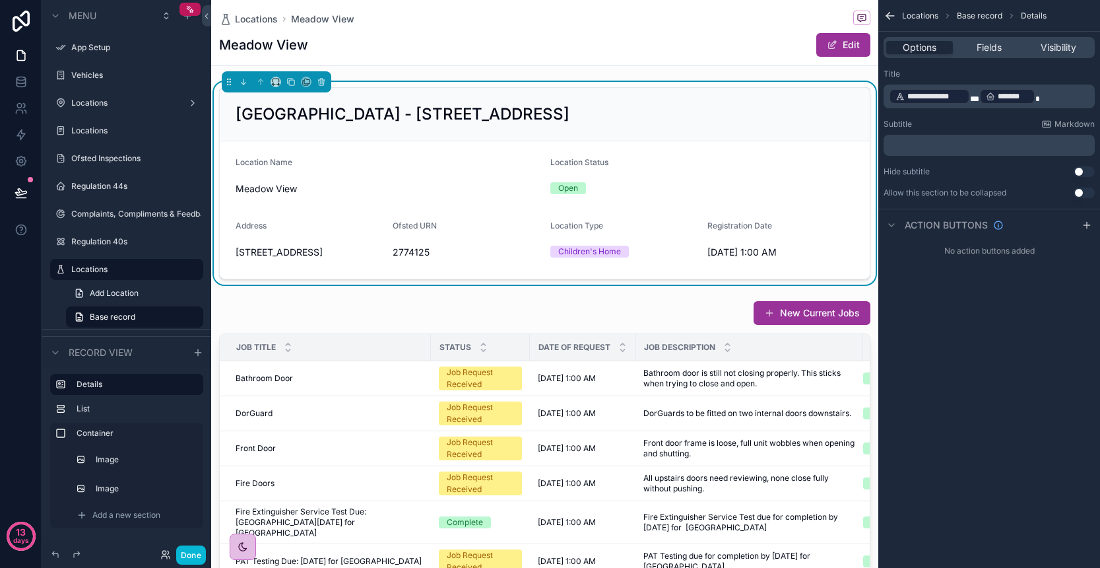
click at [984, 143] on p "﻿" at bounding box center [990, 145] width 203 height 11
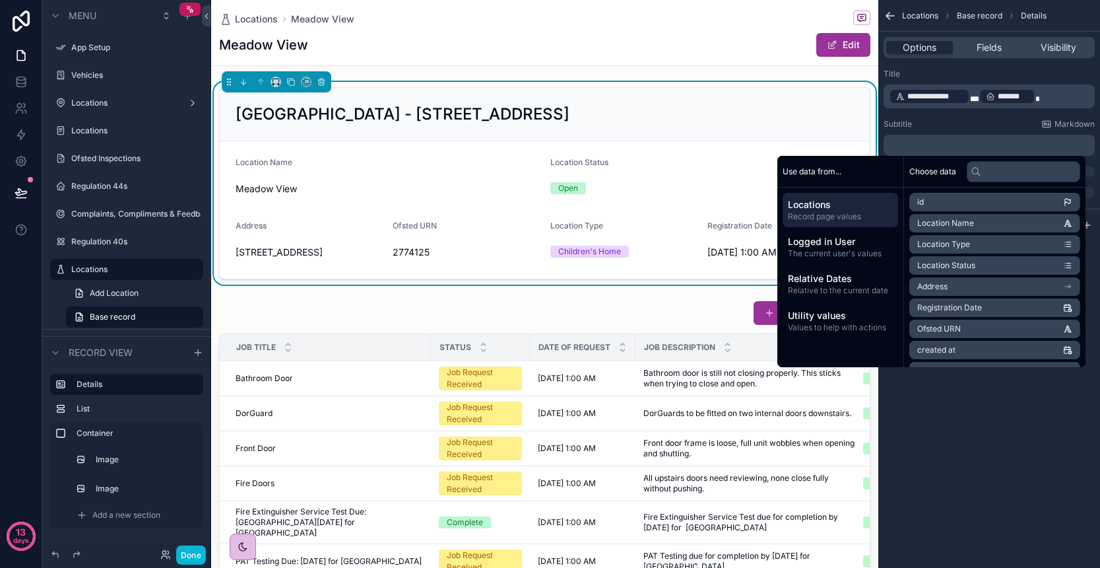
click at [953, 288] on li "Address" at bounding box center [995, 286] width 171 height 18
click at [937, 226] on span "Address" at bounding box center [933, 225] width 30 height 11
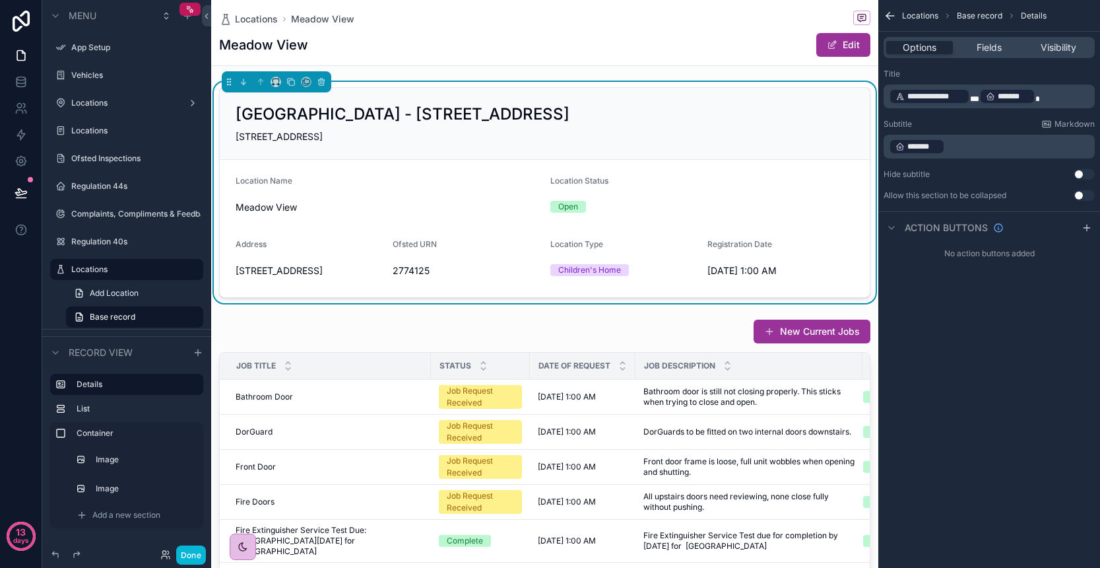
click at [964, 122] on div "Subtitle Markdown" at bounding box center [989, 124] width 211 height 11
click at [1052, 96] on p "**********" at bounding box center [990, 96] width 203 height 18
click at [1048, 73] on div "Title" at bounding box center [989, 74] width 211 height 11
click at [676, 248] on div "Location Type" at bounding box center [624, 247] width 147 height 16
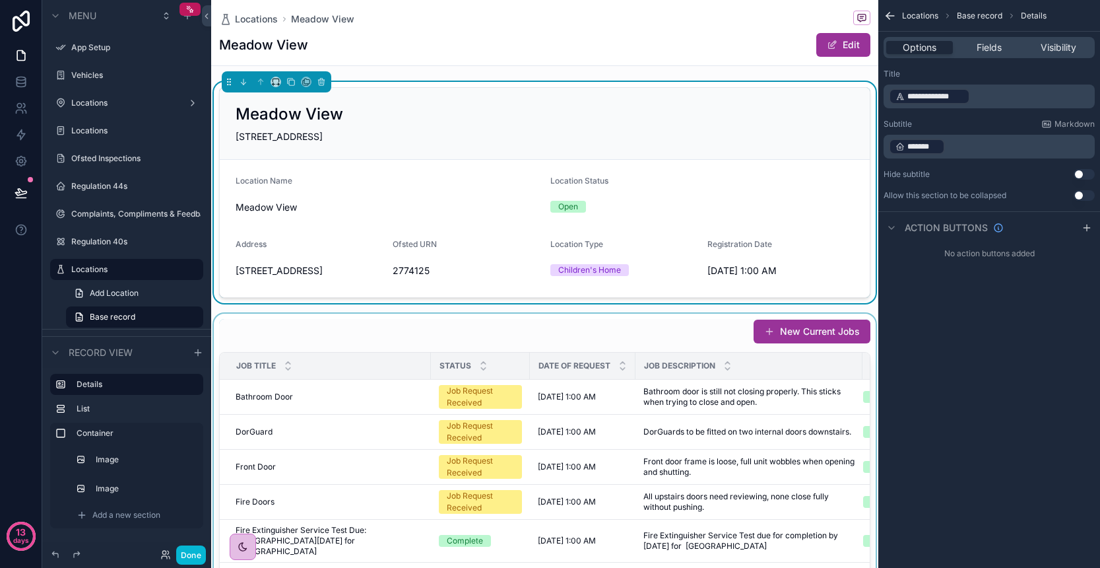
click at [535, 372] on div "scrollable content" at bounding box center [544, 546] width 667 height 465
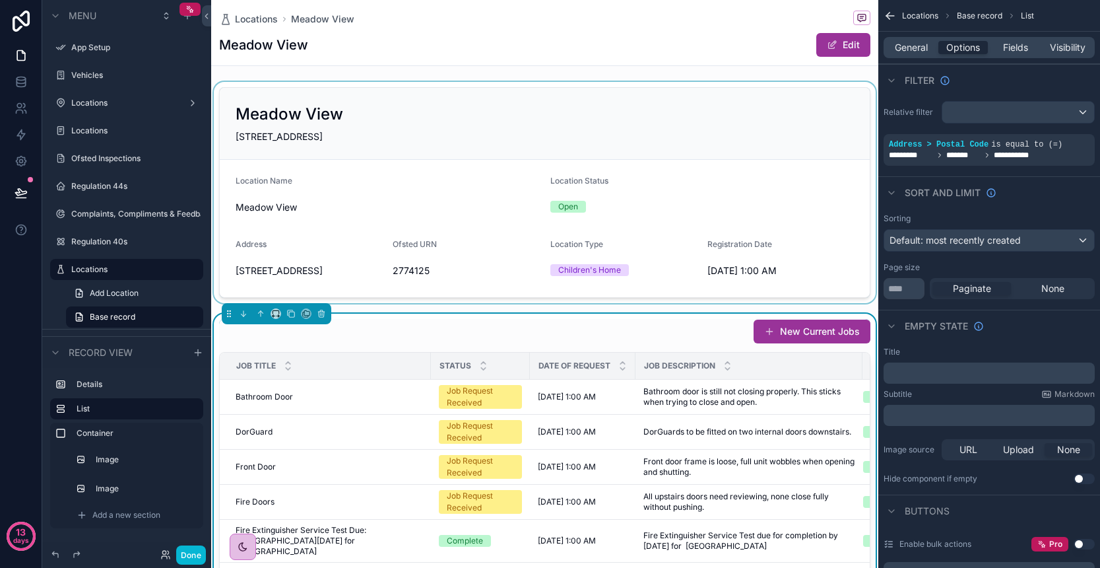
click at [514, 303] on div "scrollable content" at bounding box center [544, 192] width 667 height 221
